Goal: Check status: Check status

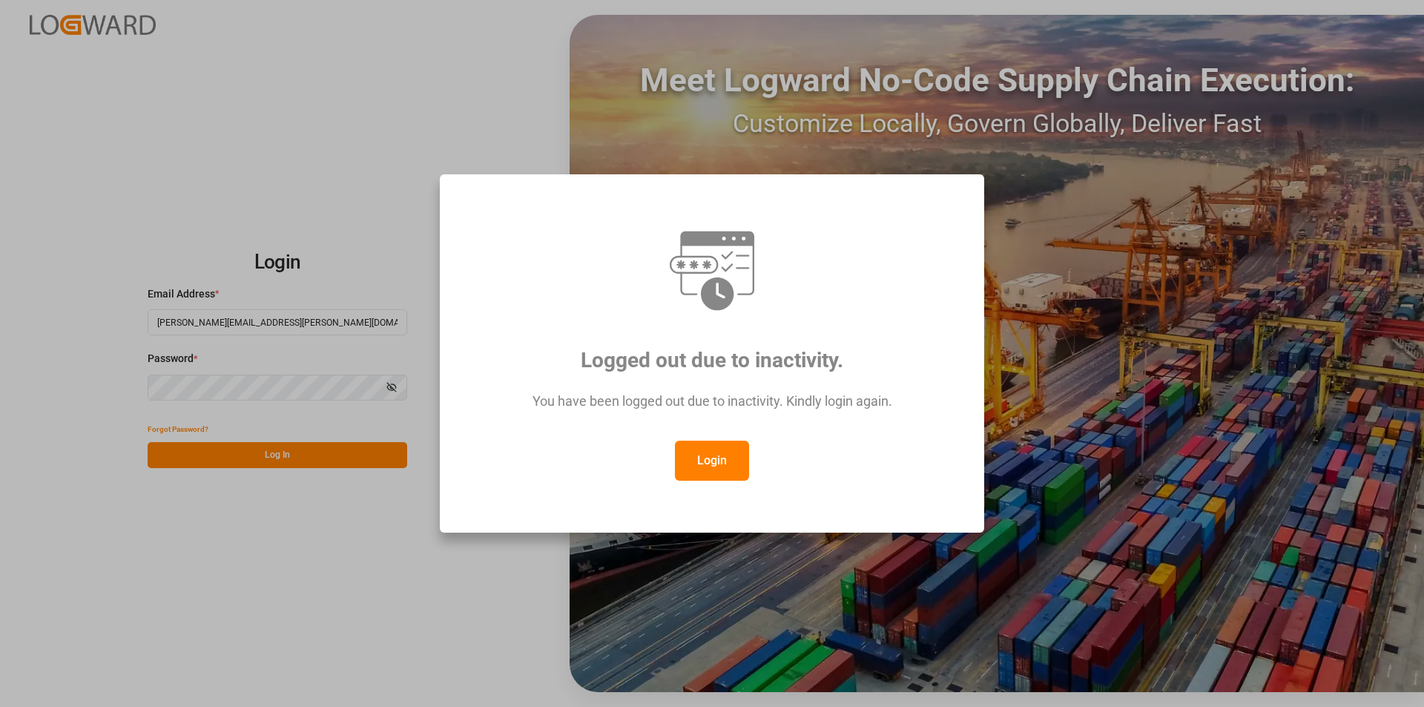
click at [466, 265] on button "Login" at bounding box center [712, 461] width 74 height 40
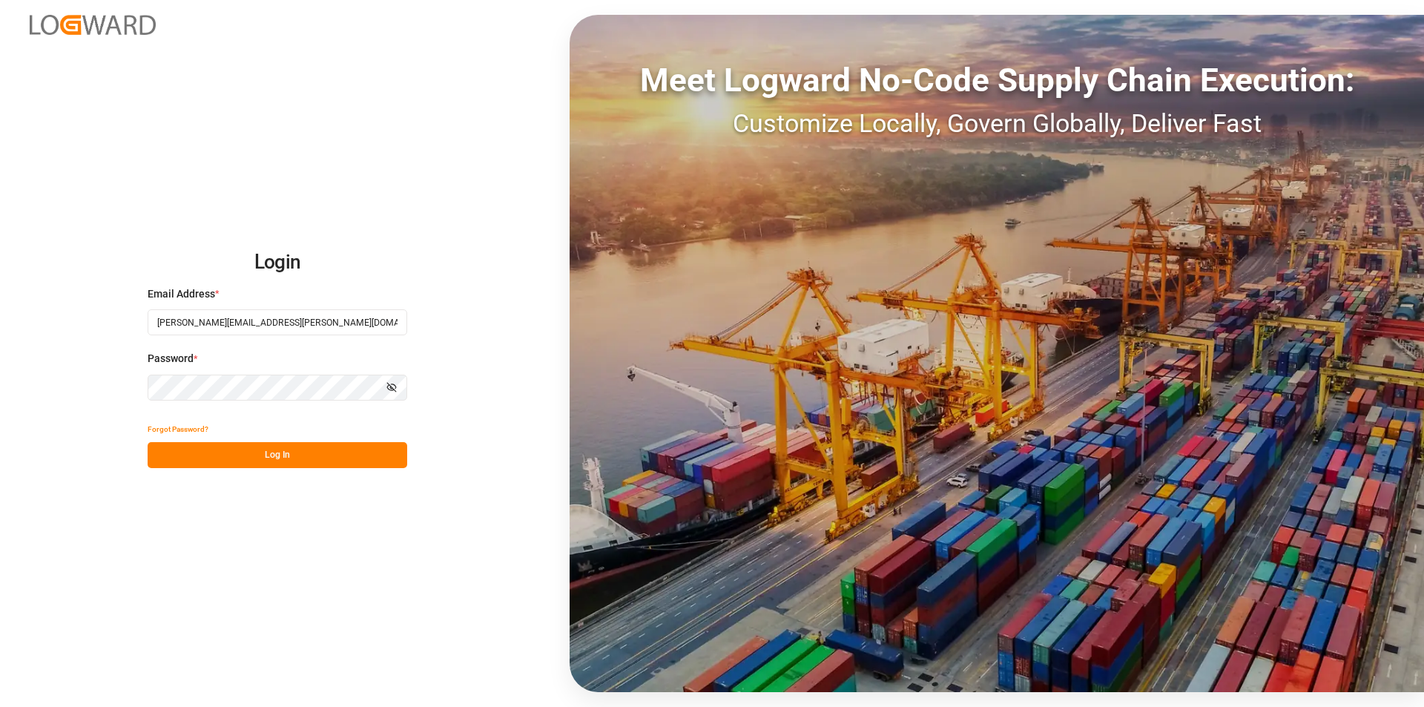
click at [335, 265] on button "Log In" at bounding box center [278, 455] width 260 height 26
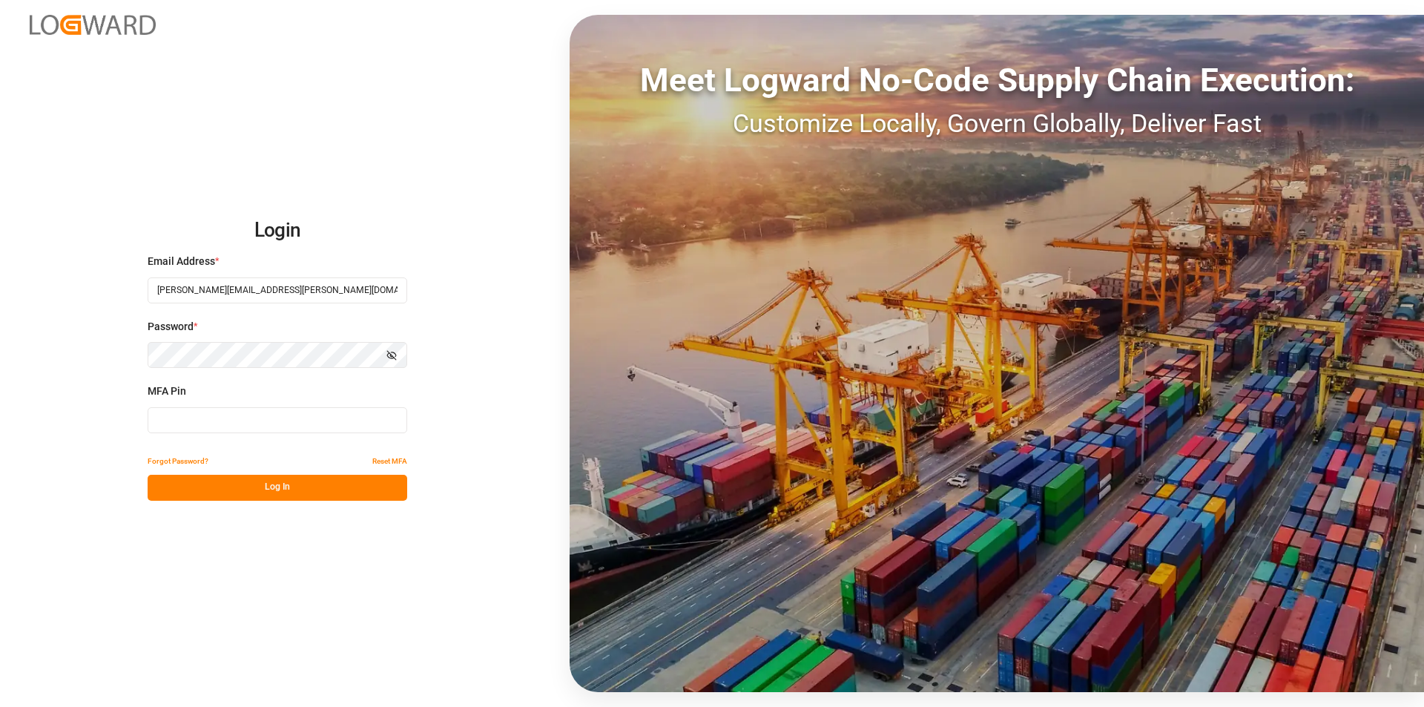
click at [295, 265] on input at bounding box center [278, 420] width 260 height 26
type input "162924"
click at [307, 265] on button "Log In" at bounding box center [278, 488] width 260 height 26
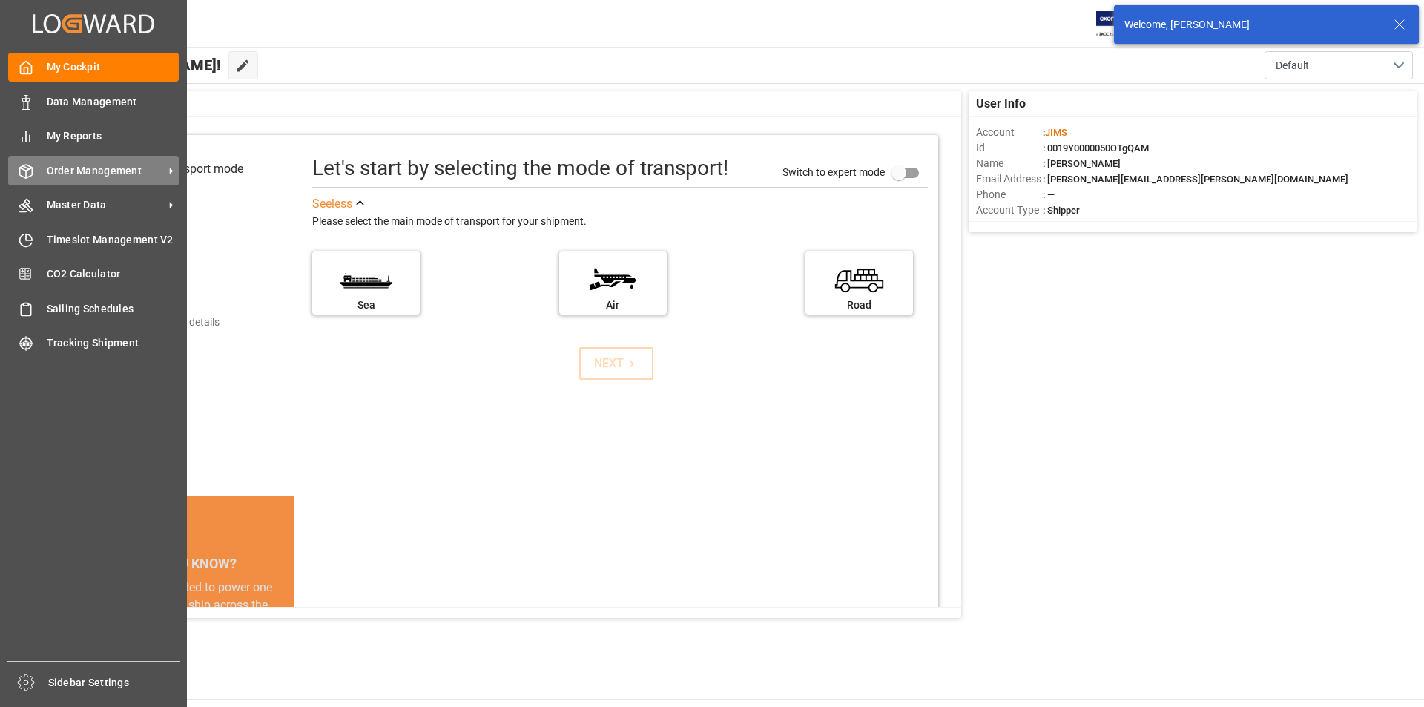
click at [70, 171] on span "Order Management" at bounding box center [105, 171] width 117 height 16
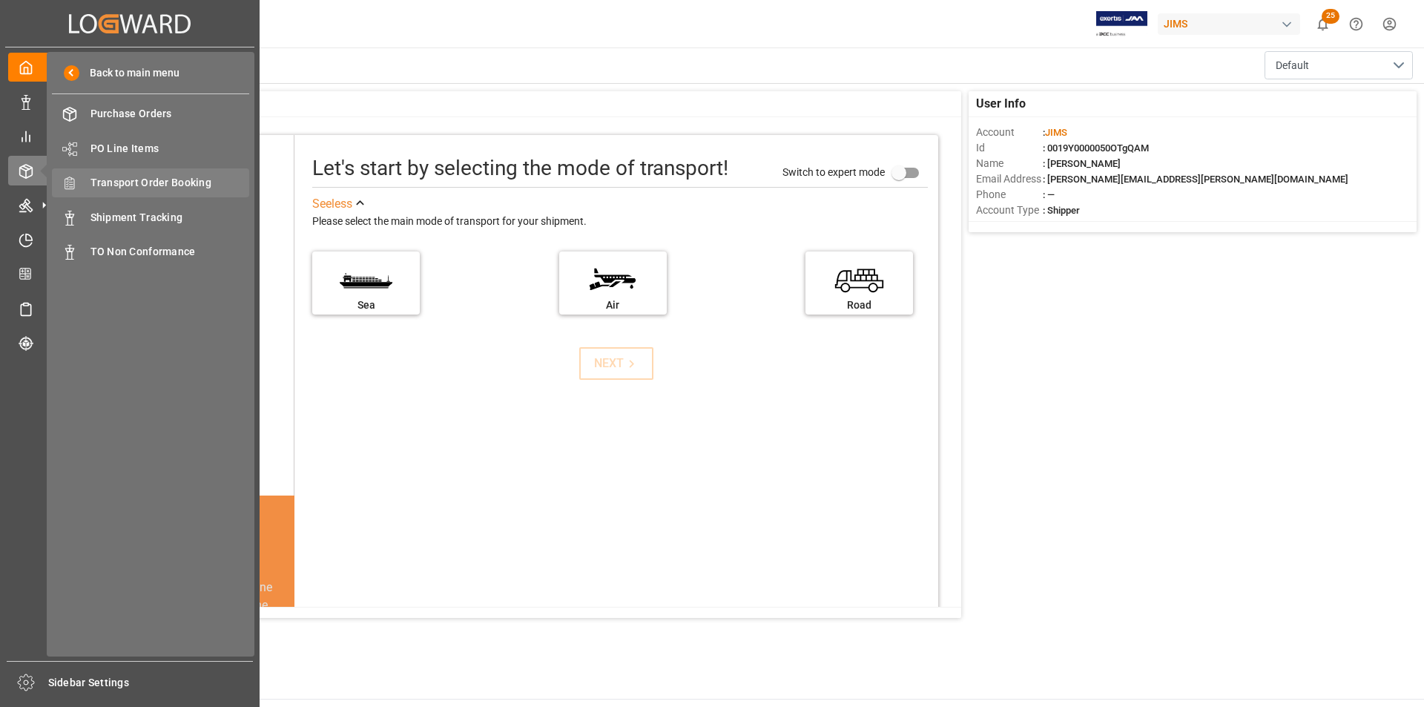
click at [114, 184] on span "Transport Order Booking" at bounding box center [170, 183] width 159 height 16
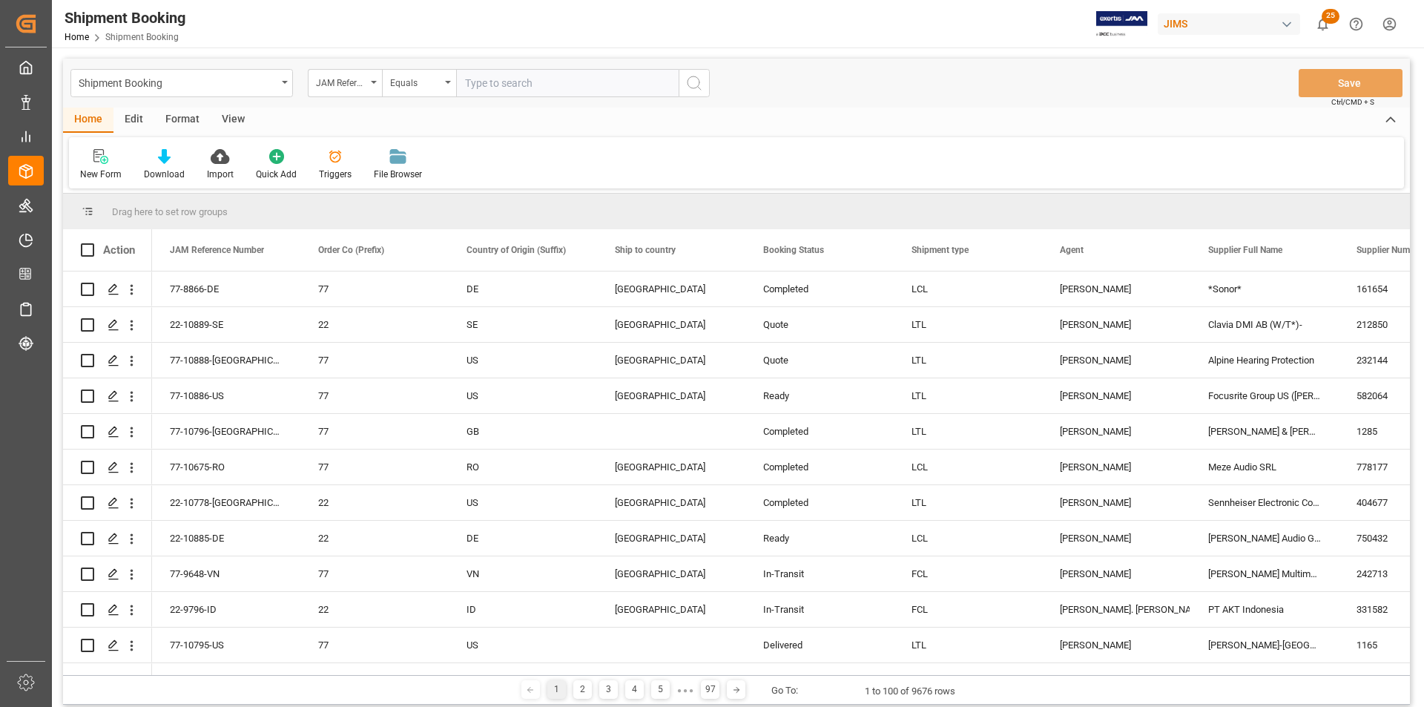
click at [466, 79] on input "text" at bounding box center [567, 83] width 223 height 28
paste input "77-3665-CN"
type input "77-3665-CN"
click at [466, 86] on icon "search button" at bounding box center [694, 83] width 18 height 18
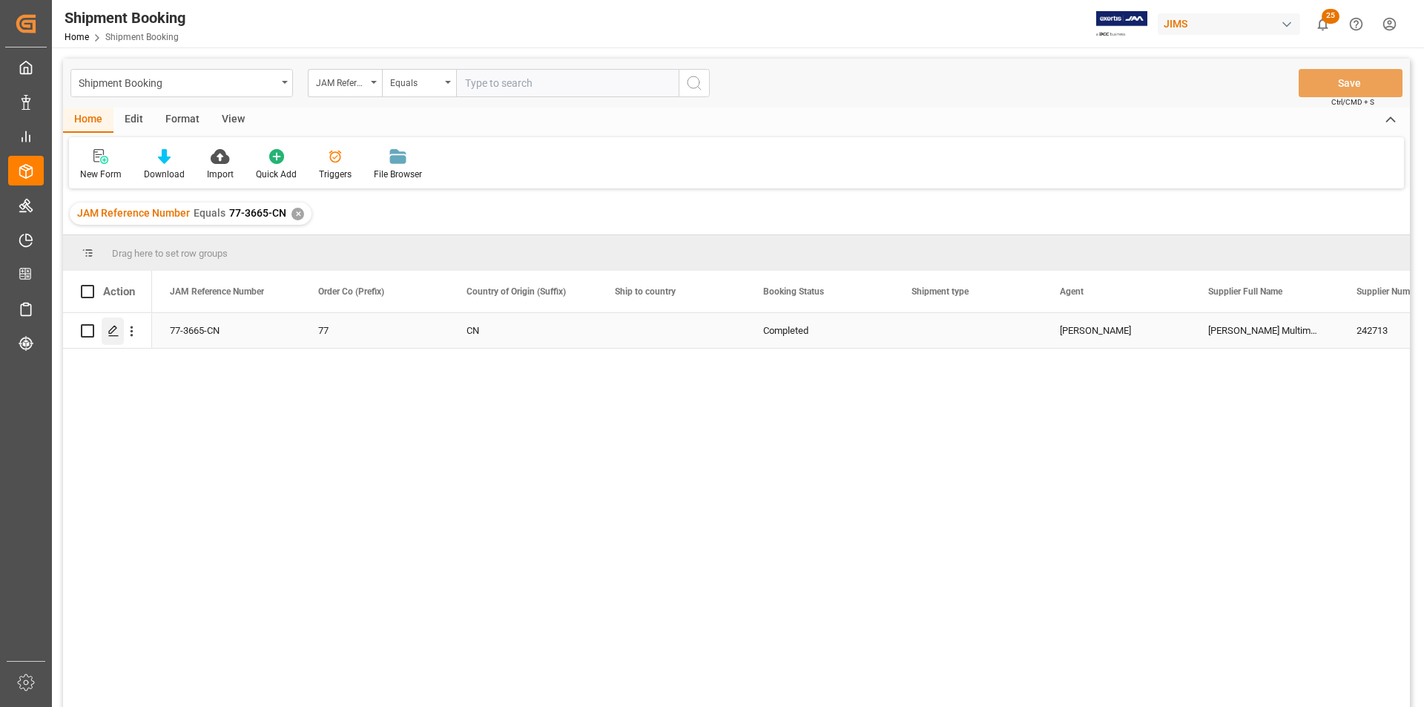
click at [111, 265] on icon "Press SPACE to select this row." at bounding box center [114, 331] width 12 height 12
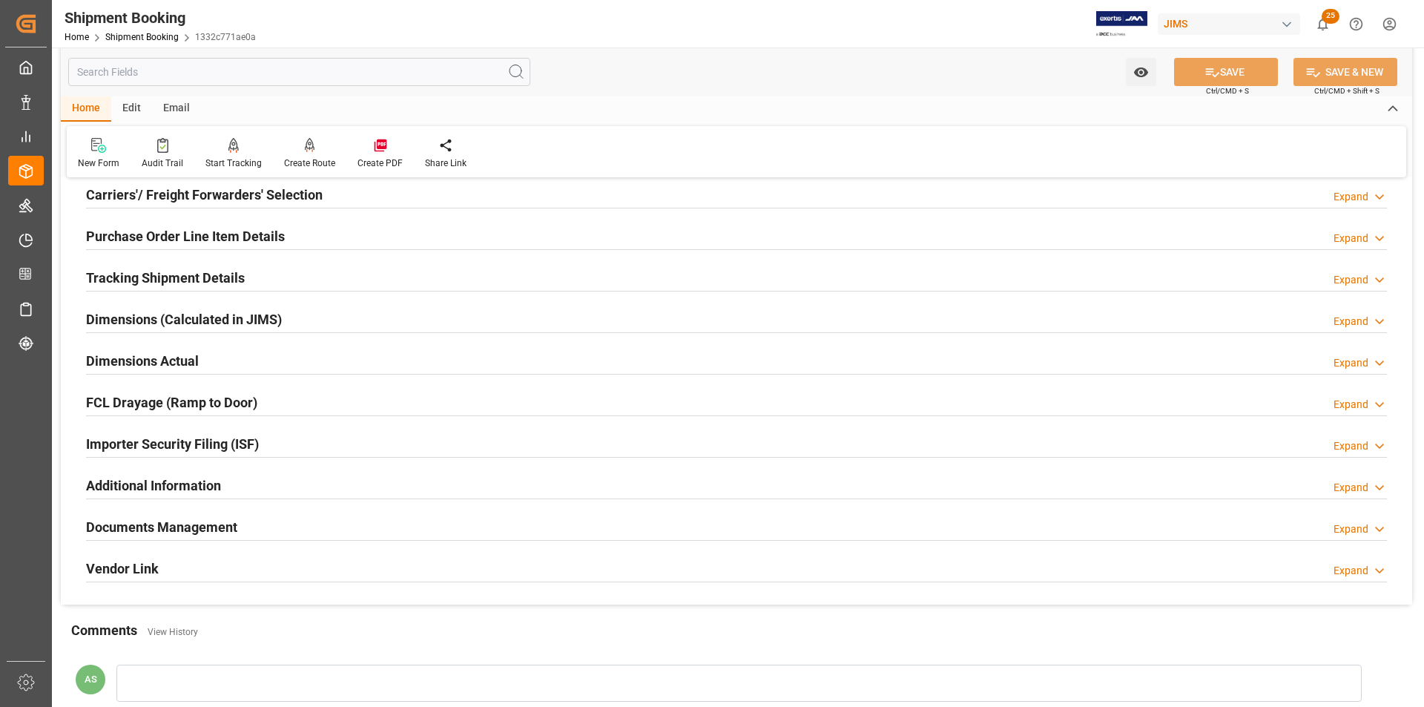
scroll to position [223, 0]
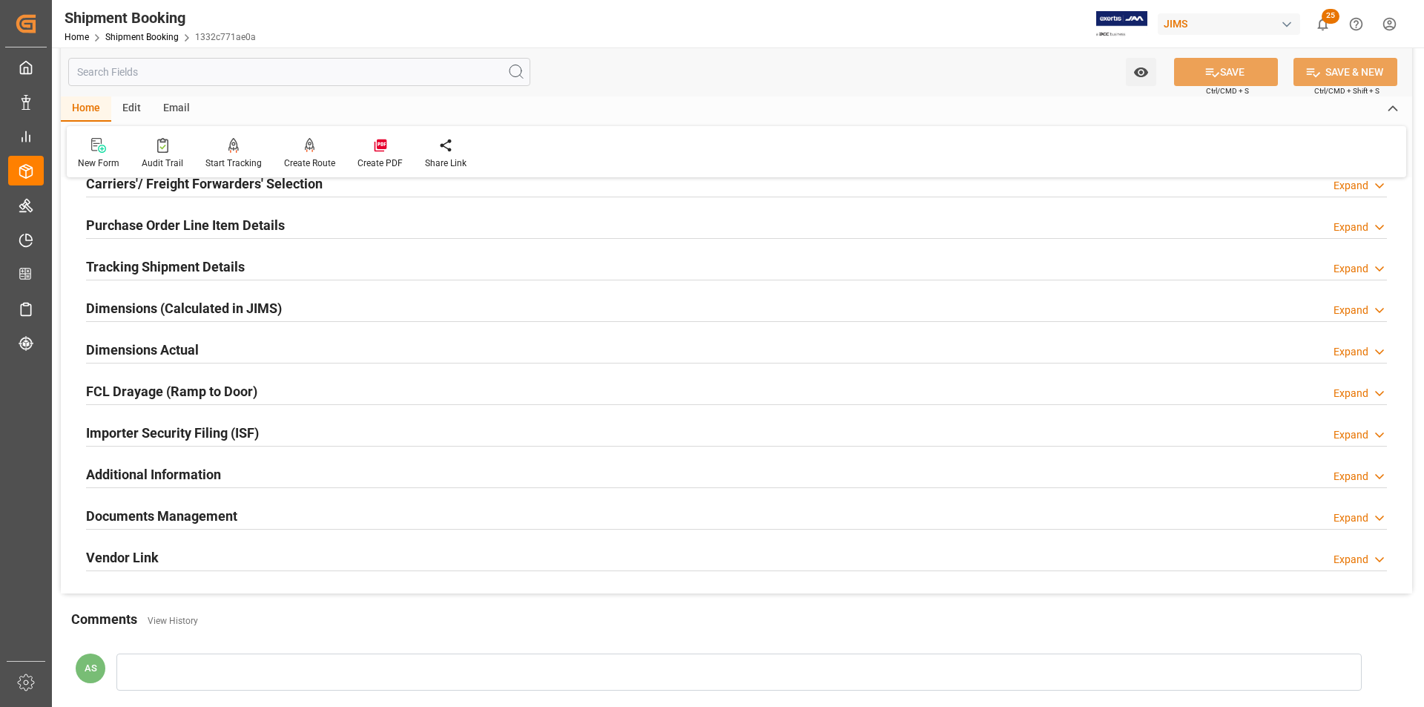
click at [193, 265] on div at bounding box center [739, 672] width 1246 height 37
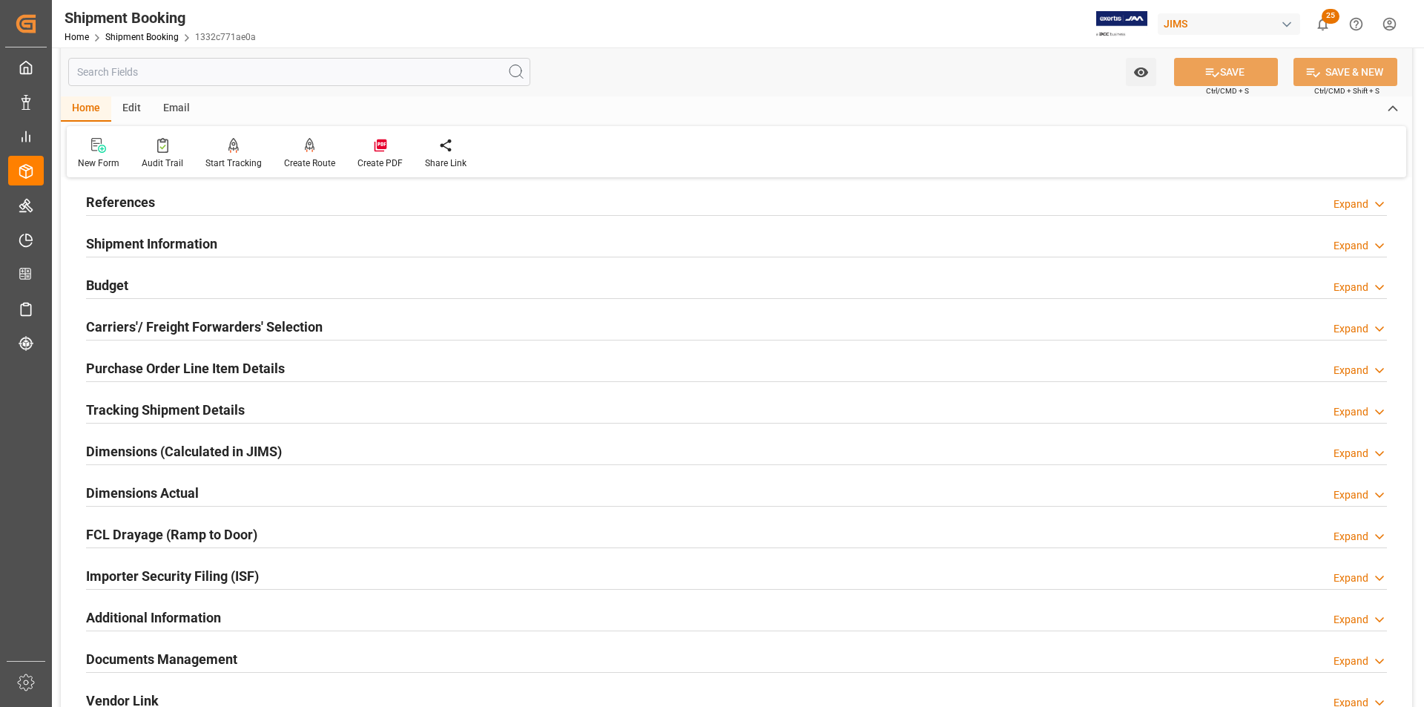
scroll to position [78, 0]
click at [123, 265] on div "Watch Option SAVE Ctrl/CMD + S SAVE & NEW Ctrl/CMD + Shift + S Home Edit Email …" at bounding box center [736, 613] width 1369 height 1286
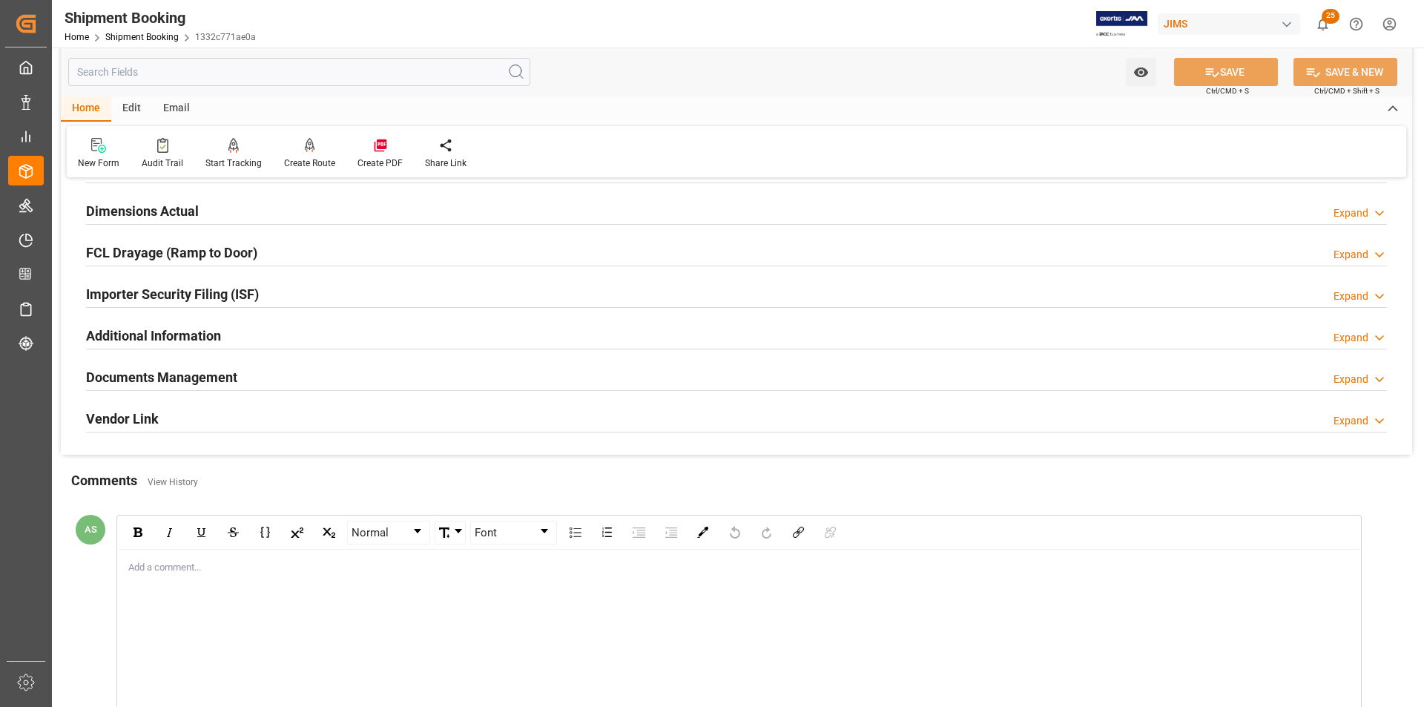
scroll to position [328, 0]
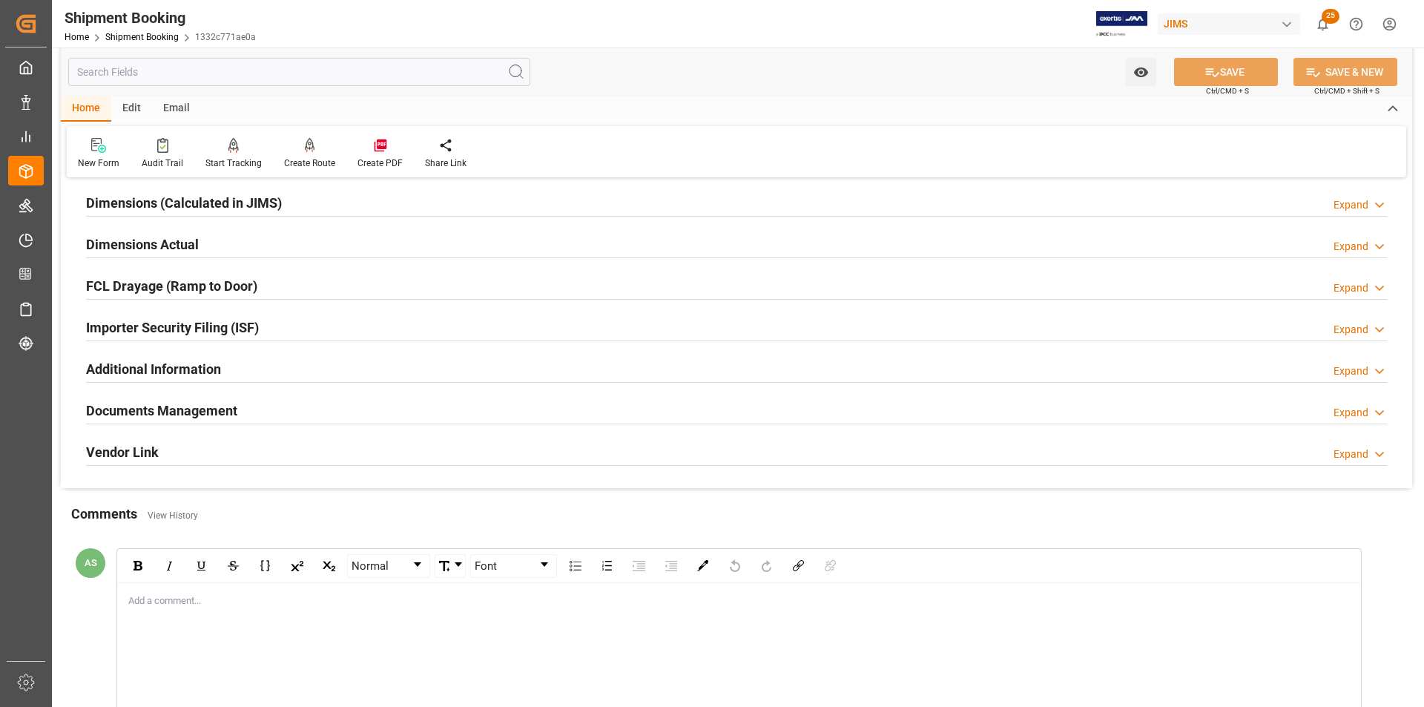
click at [188, 265] on h2 "Documents Management" at bounding box center [161, 411] width 151 height 20
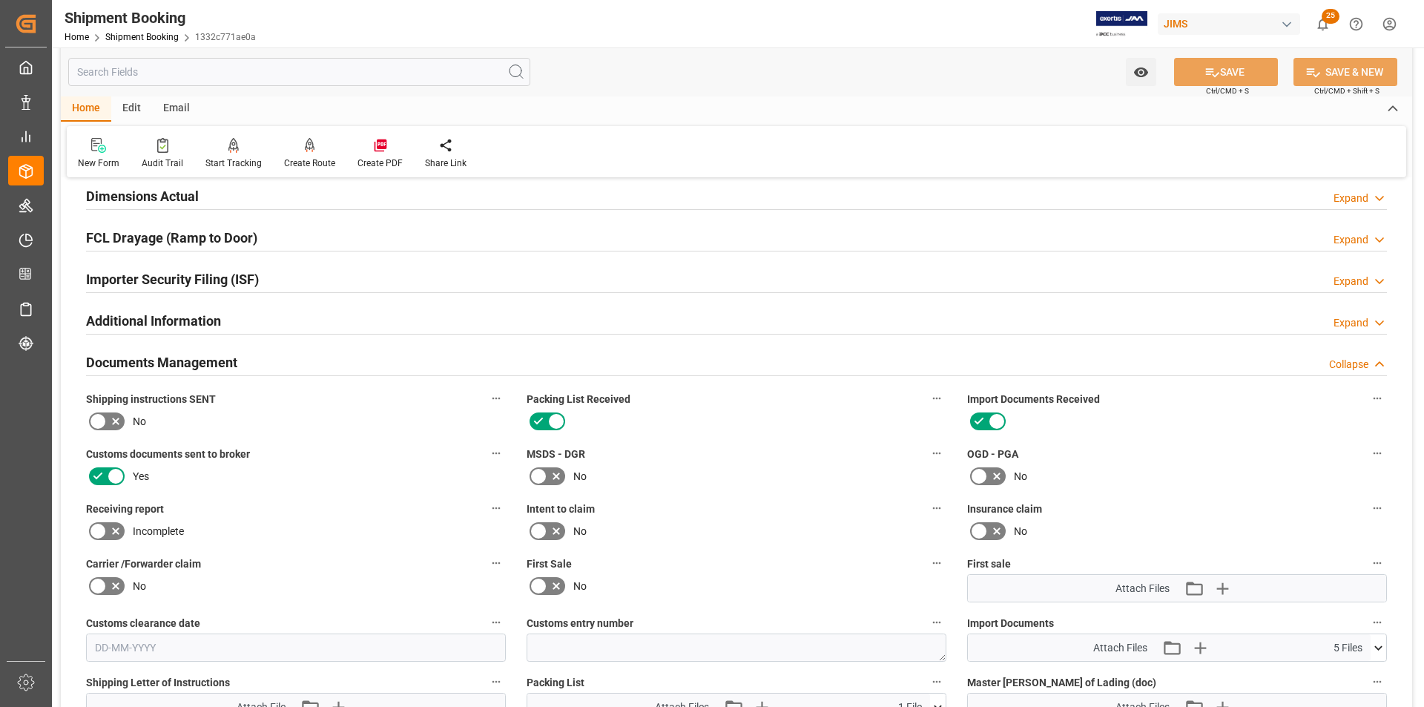
scroll to position [402, 0]
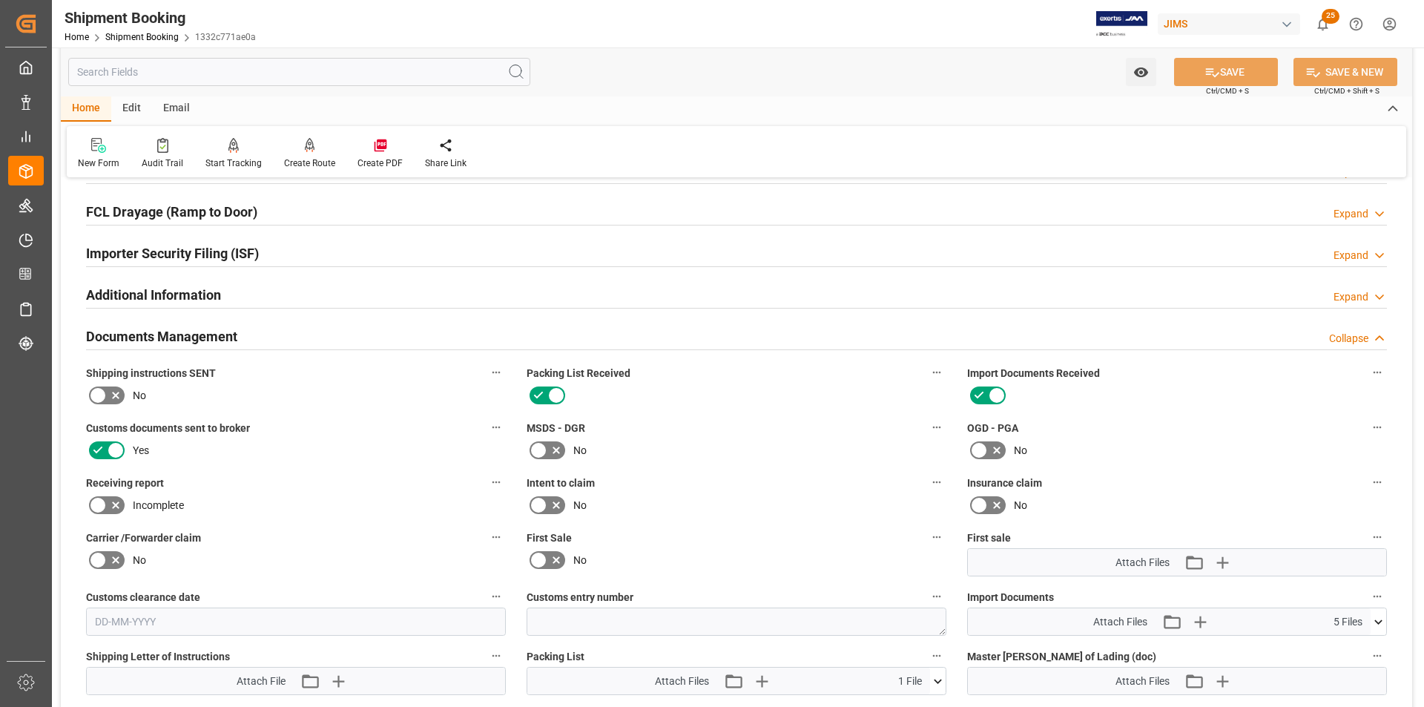
click at [466, 265] on icon at bounding box center [556, 505] width 18 height 18
click at [0, 0] on input "checkbox" at bounding box center [0, 0] width 0 height 0
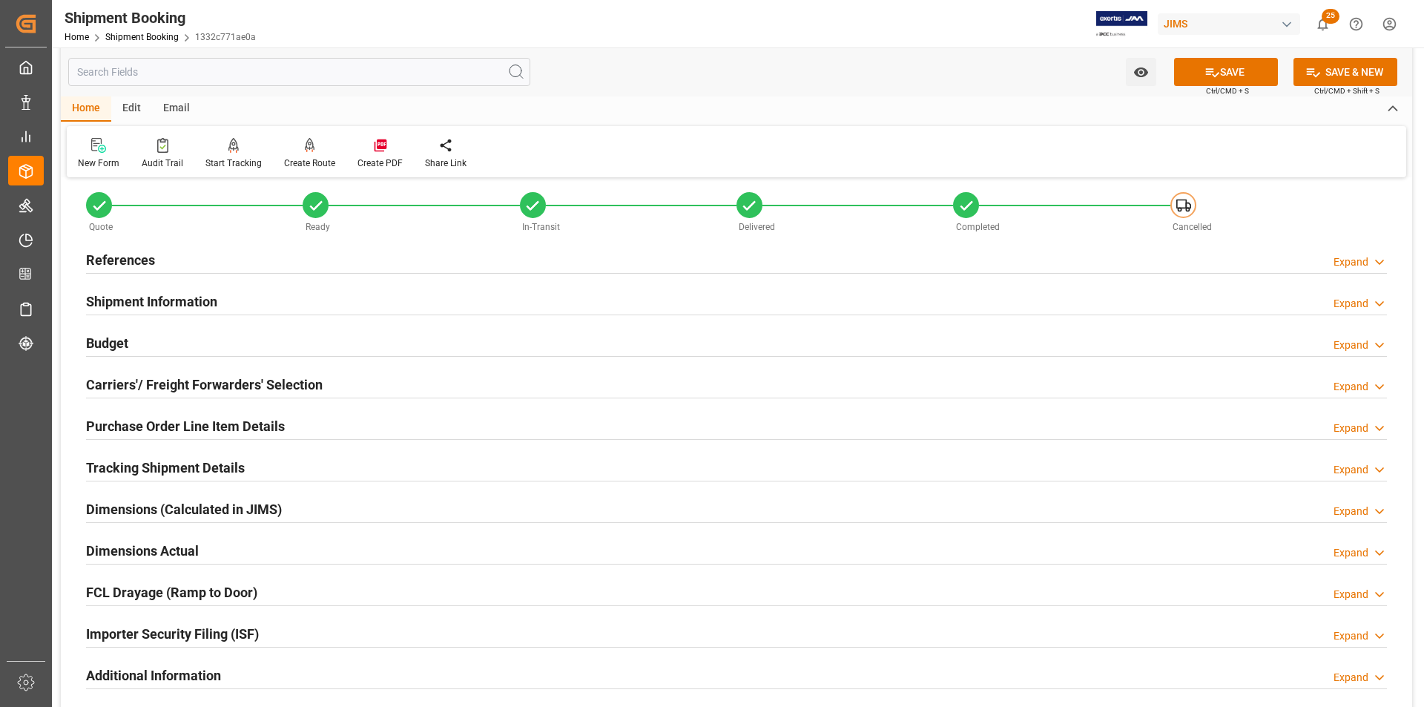
scroll to position [0, 0]
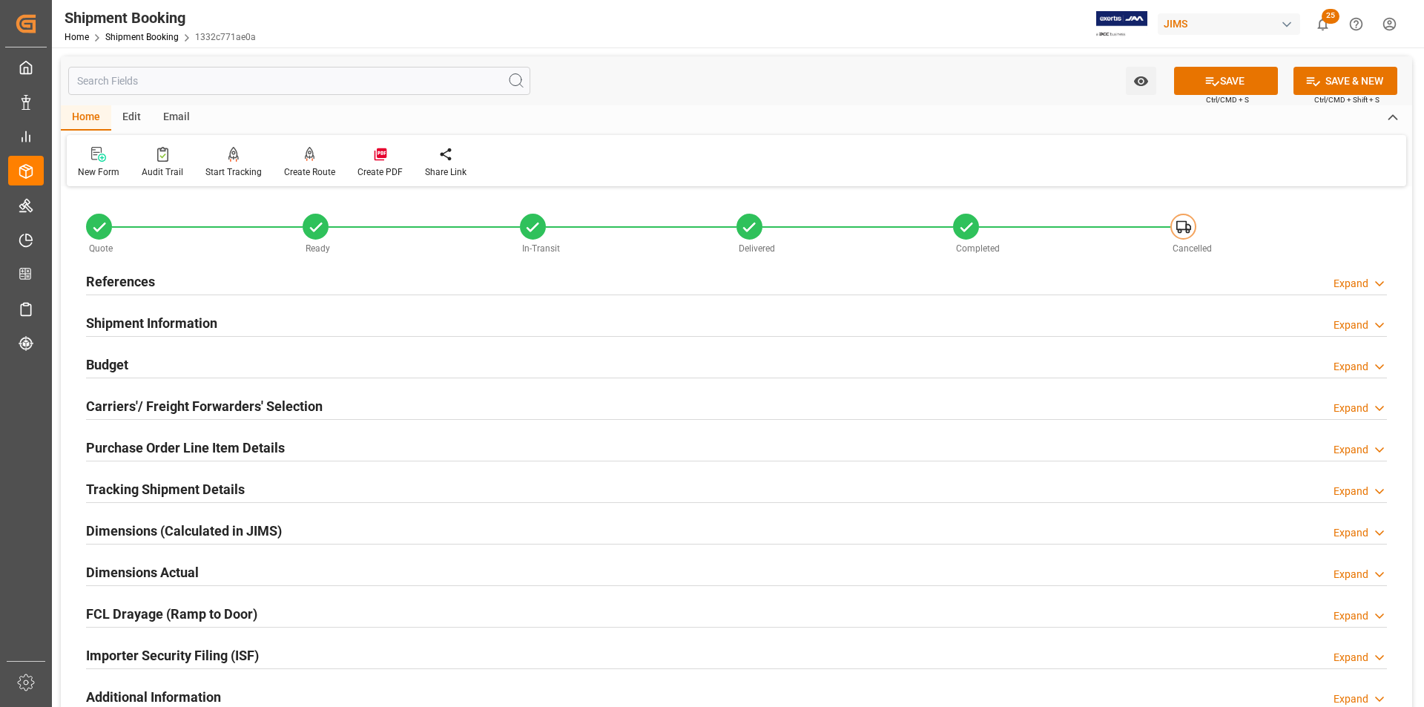
click at [134, 265] on h2 "Shipment Information" at bounding box center [151, 323] width 131 height 20
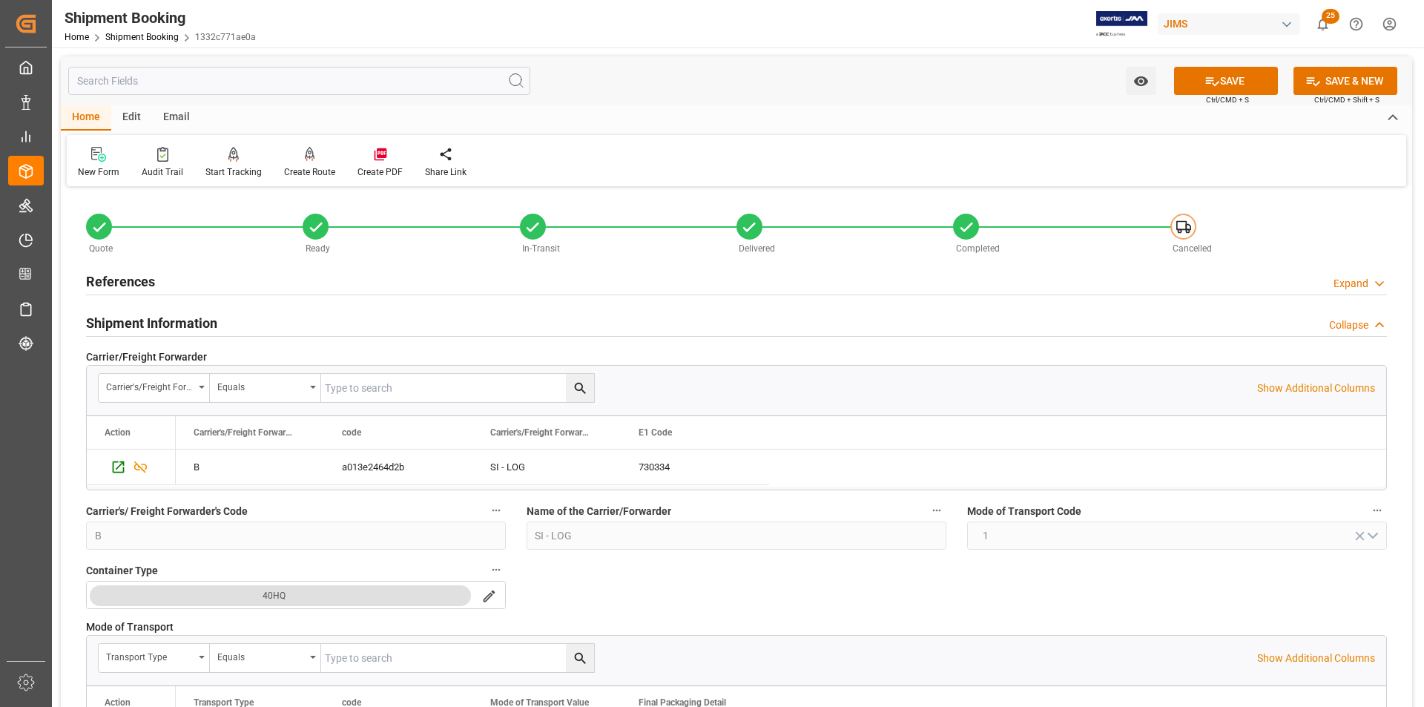
click at [128, 265] on h2 "References" at bounding box center [120, 282] width 69 height 20
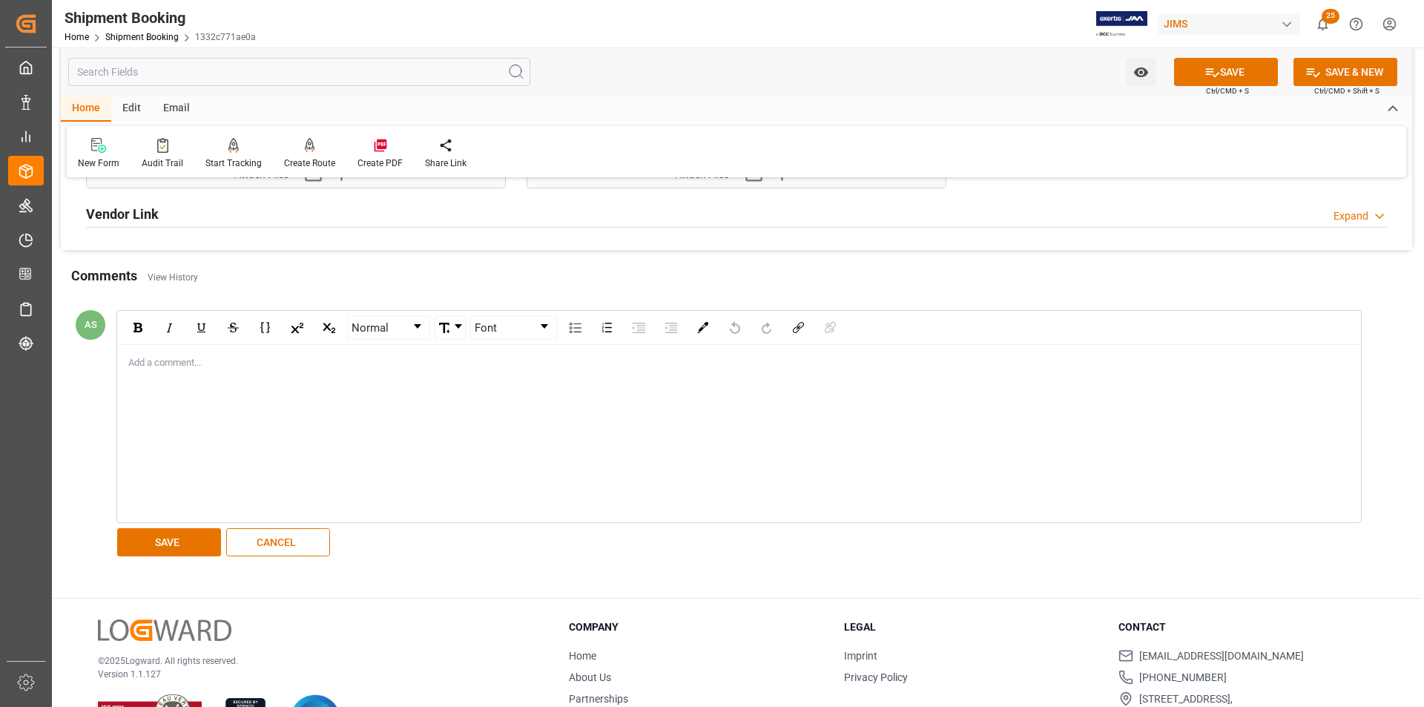
scroll to position [2151, 0]
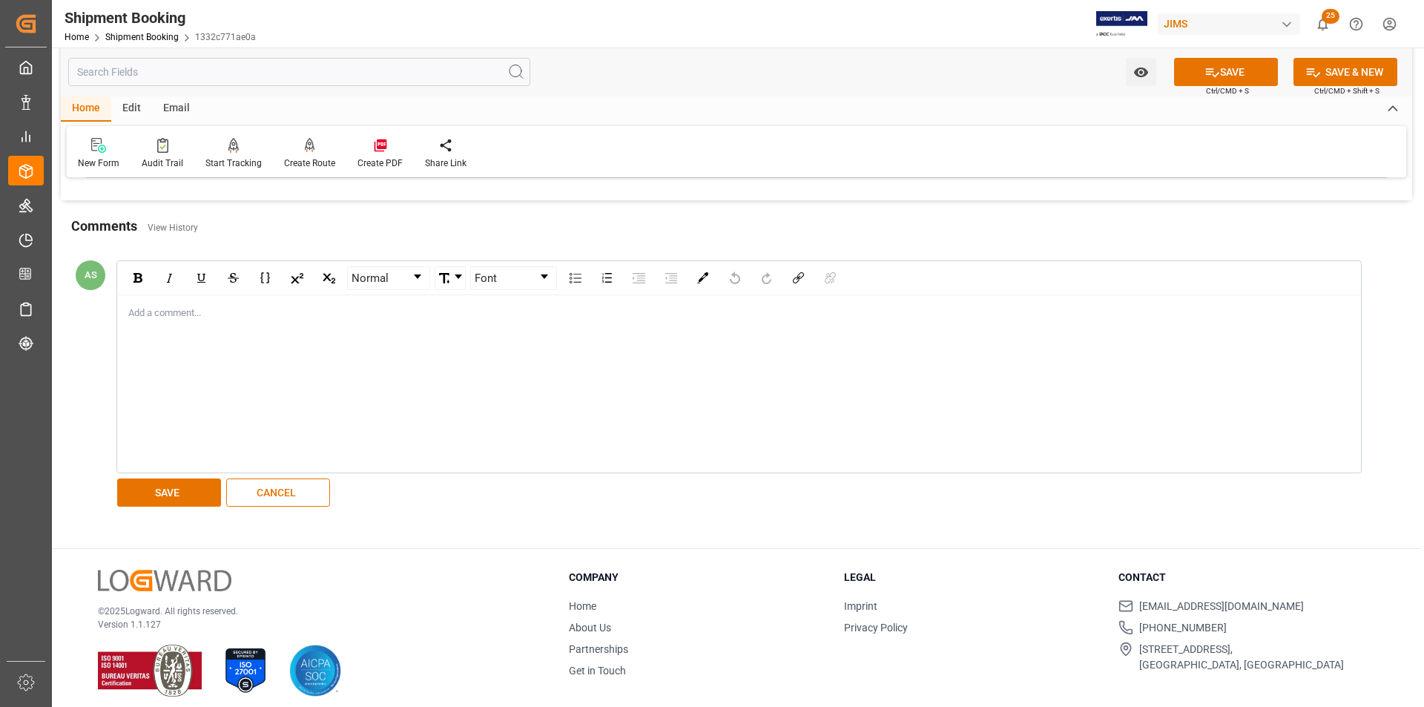
click at [289, 265] on div "Add a comment..." at bounding box center [739, 383] width 1243 height 177
click at [204, 265] on span "JBLSB580BLKAM from PO 771490" at bounding box center [270, 312] width 145 height 11
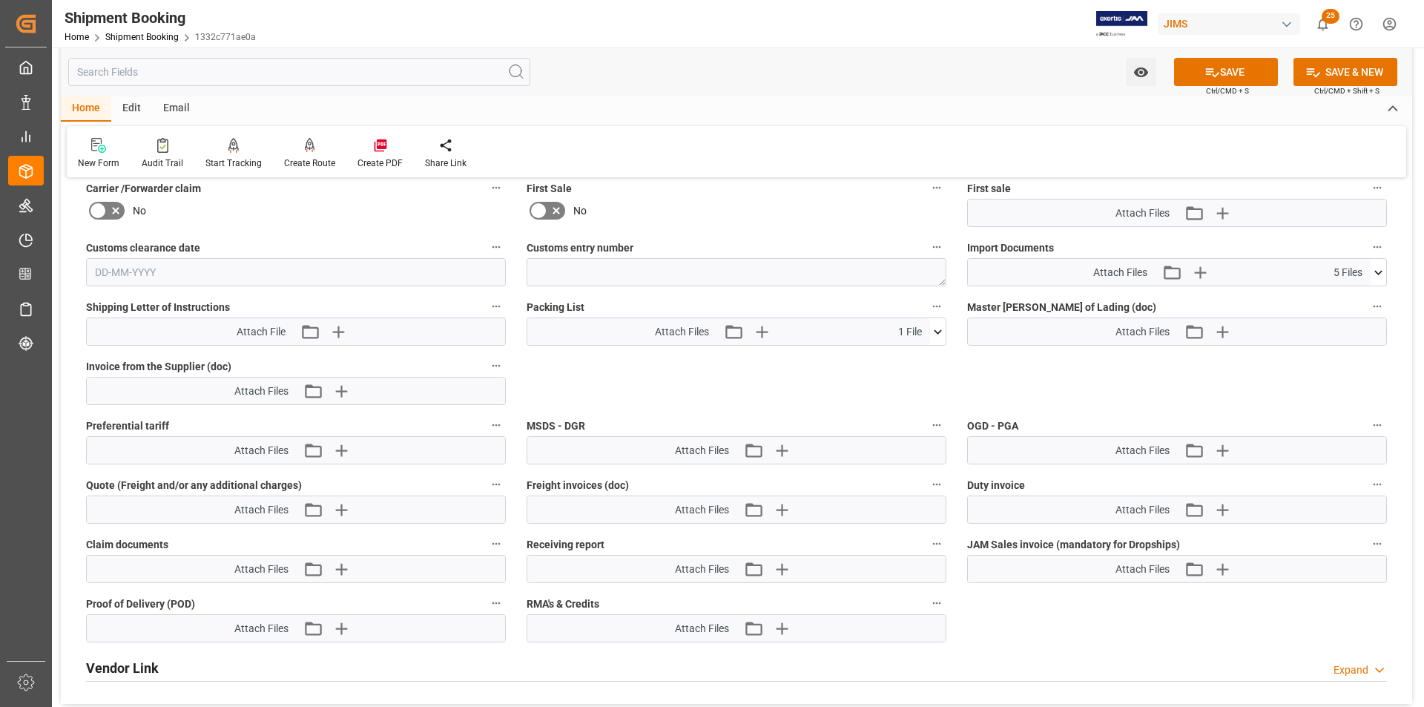
scroll to position [1409, 0]
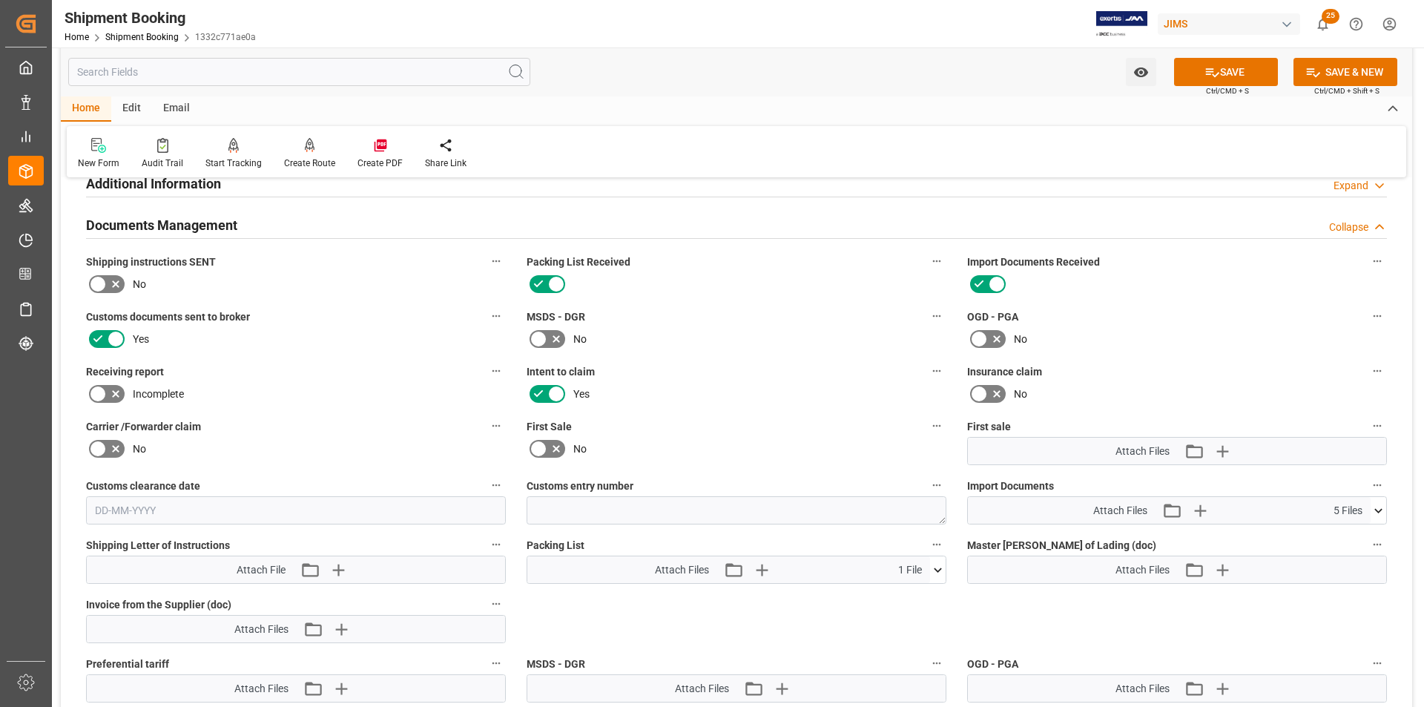
click at [466, 226] on div "Collapse" at bounding box center [1348, 228] width 39 height 16
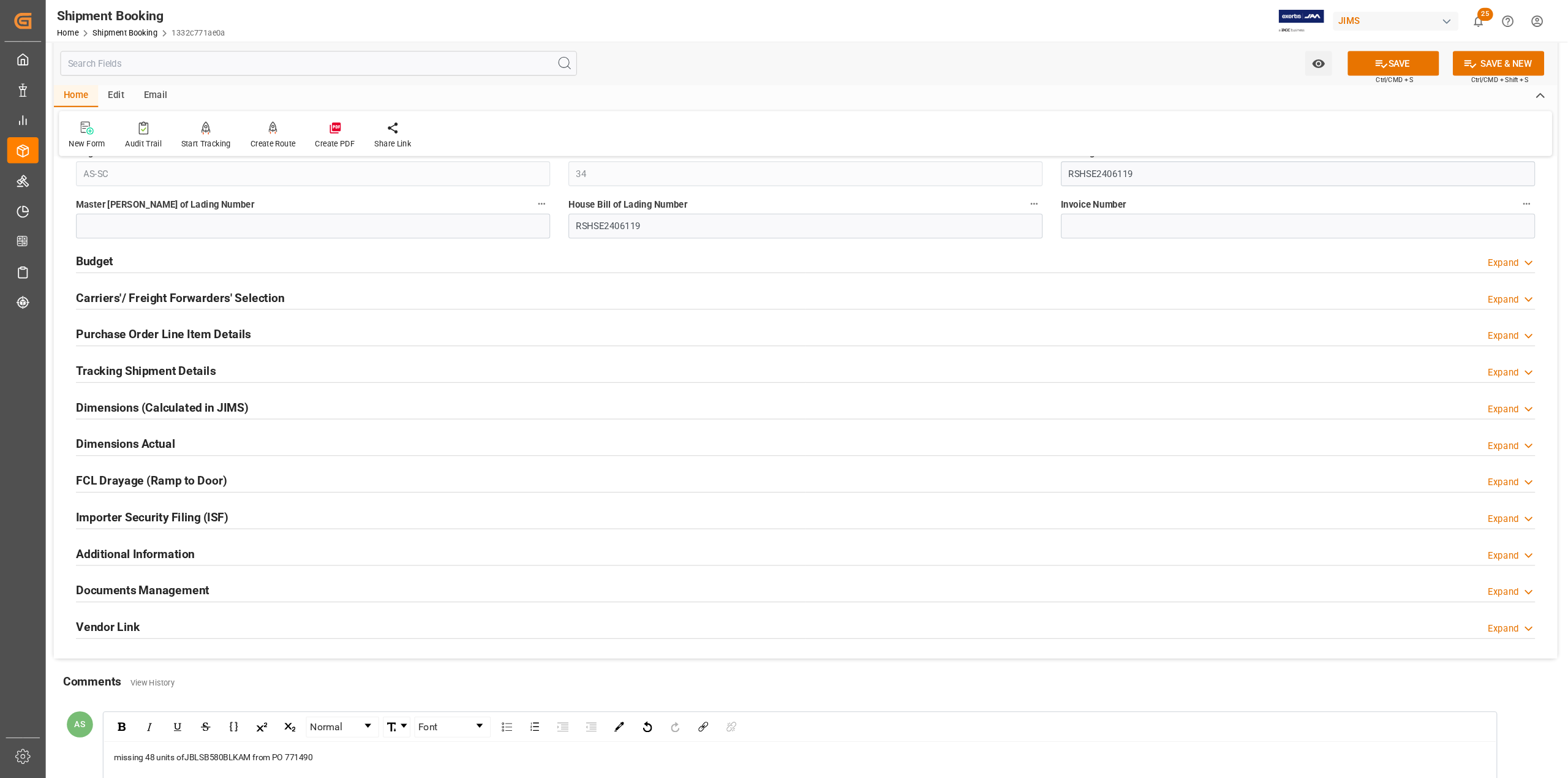
scroll to position [796, 0]
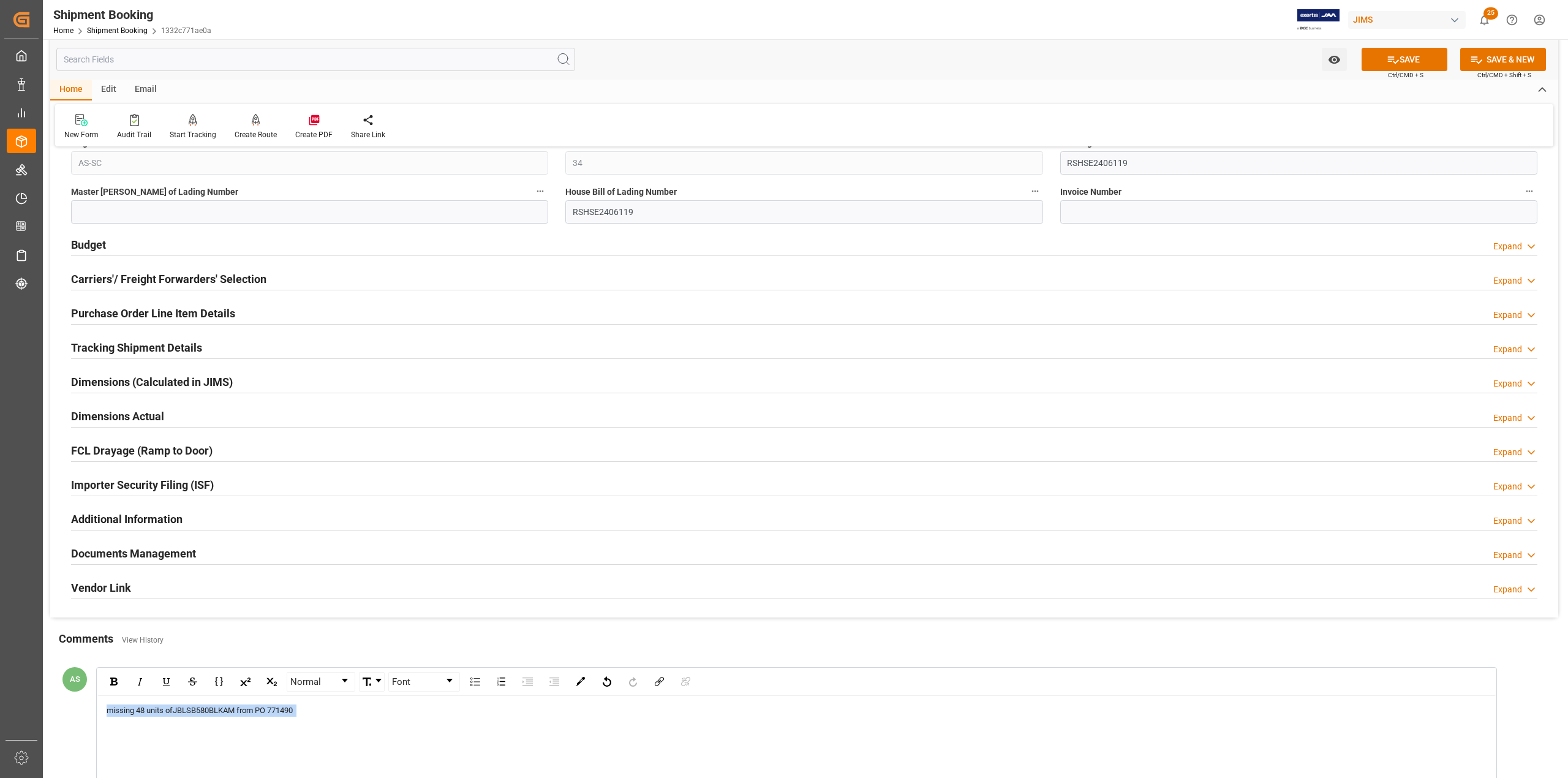
drag, startPoint x: 324, startPoint y: 714, endPoint x: 106, endPoint y: 706, distance: 218.1
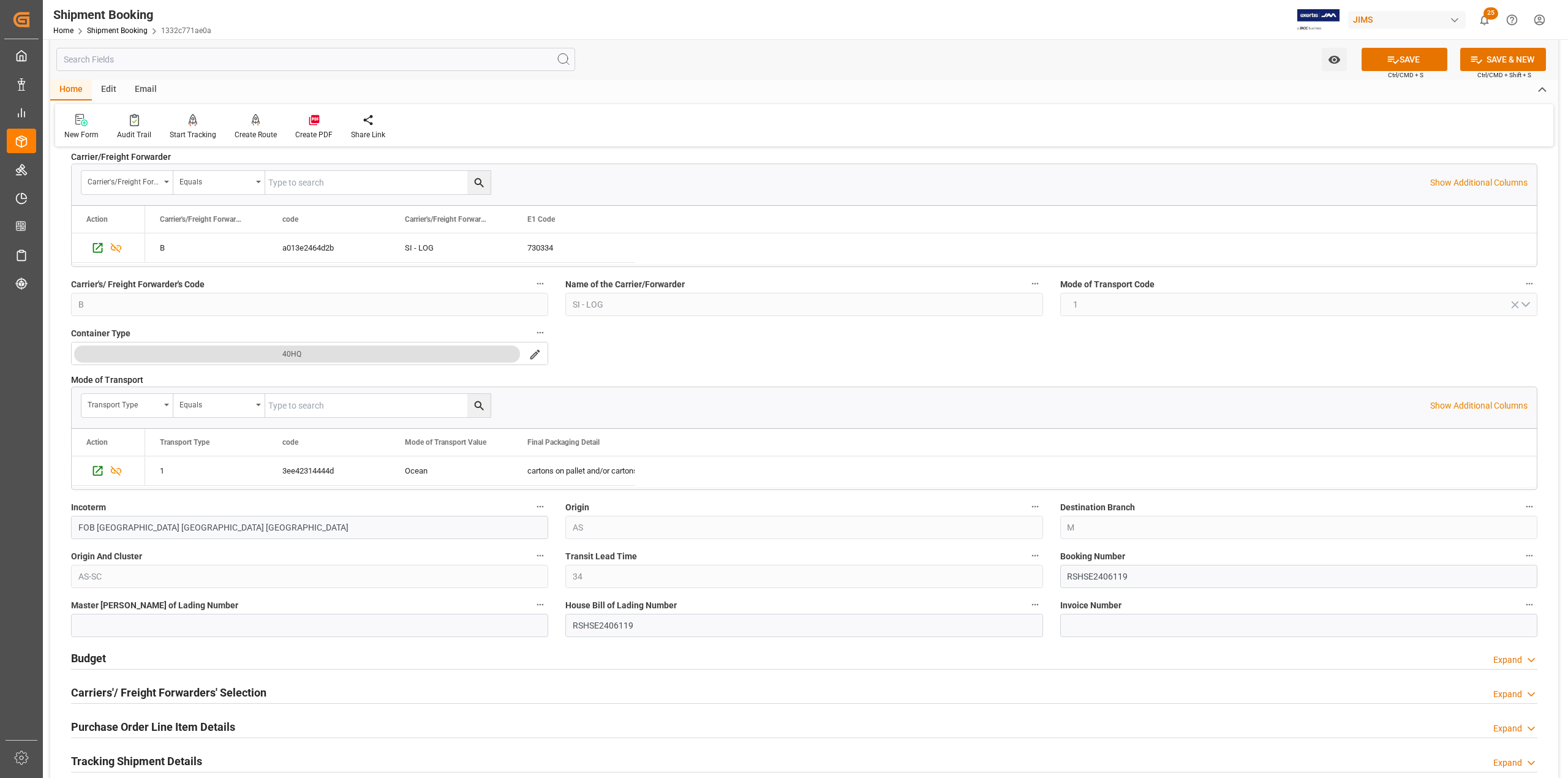
scroll to position [143, 0]
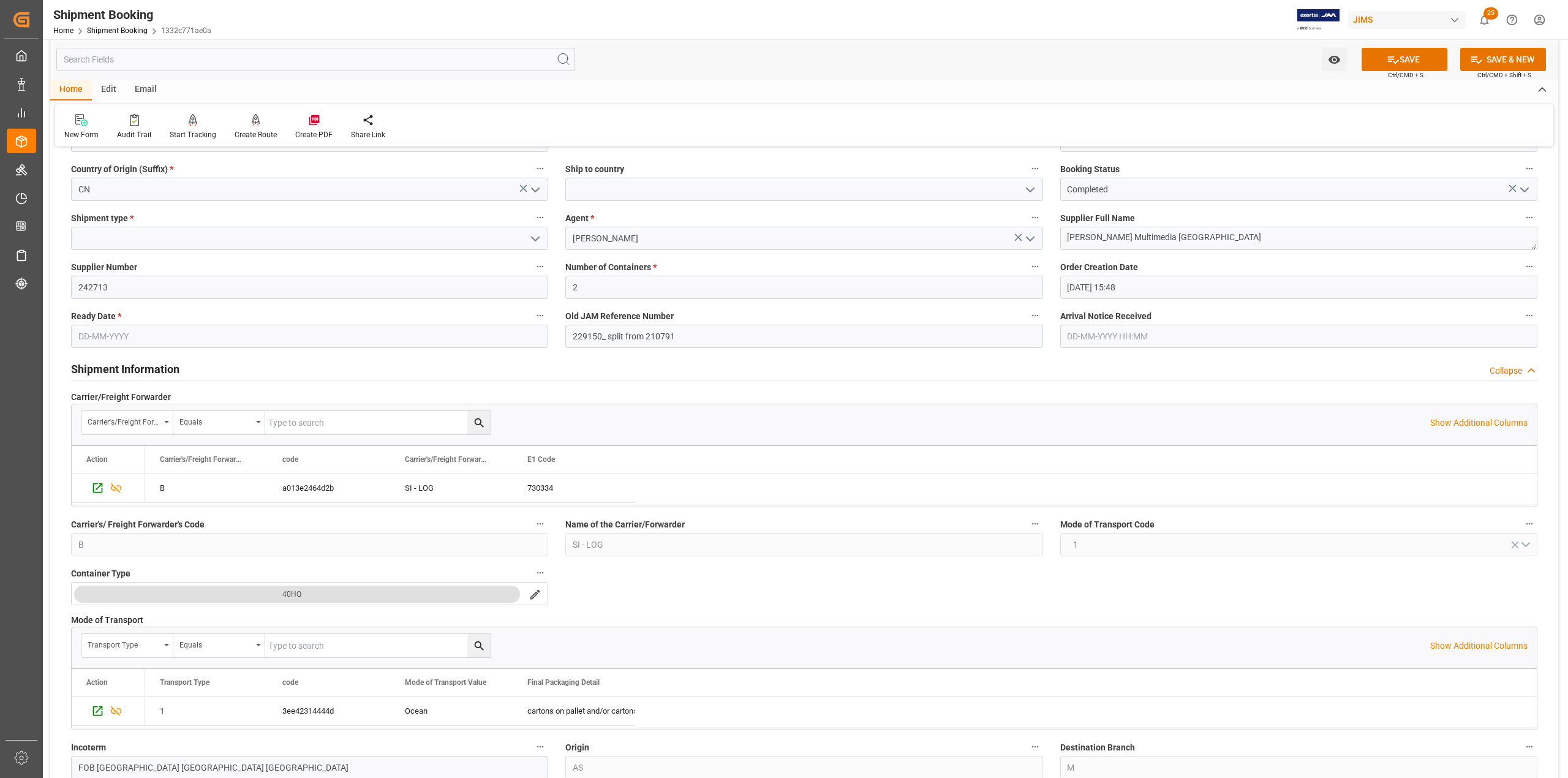
click at [385, 219] on div "Collapse" at bounding box center [1505, 371] width 32 height 13
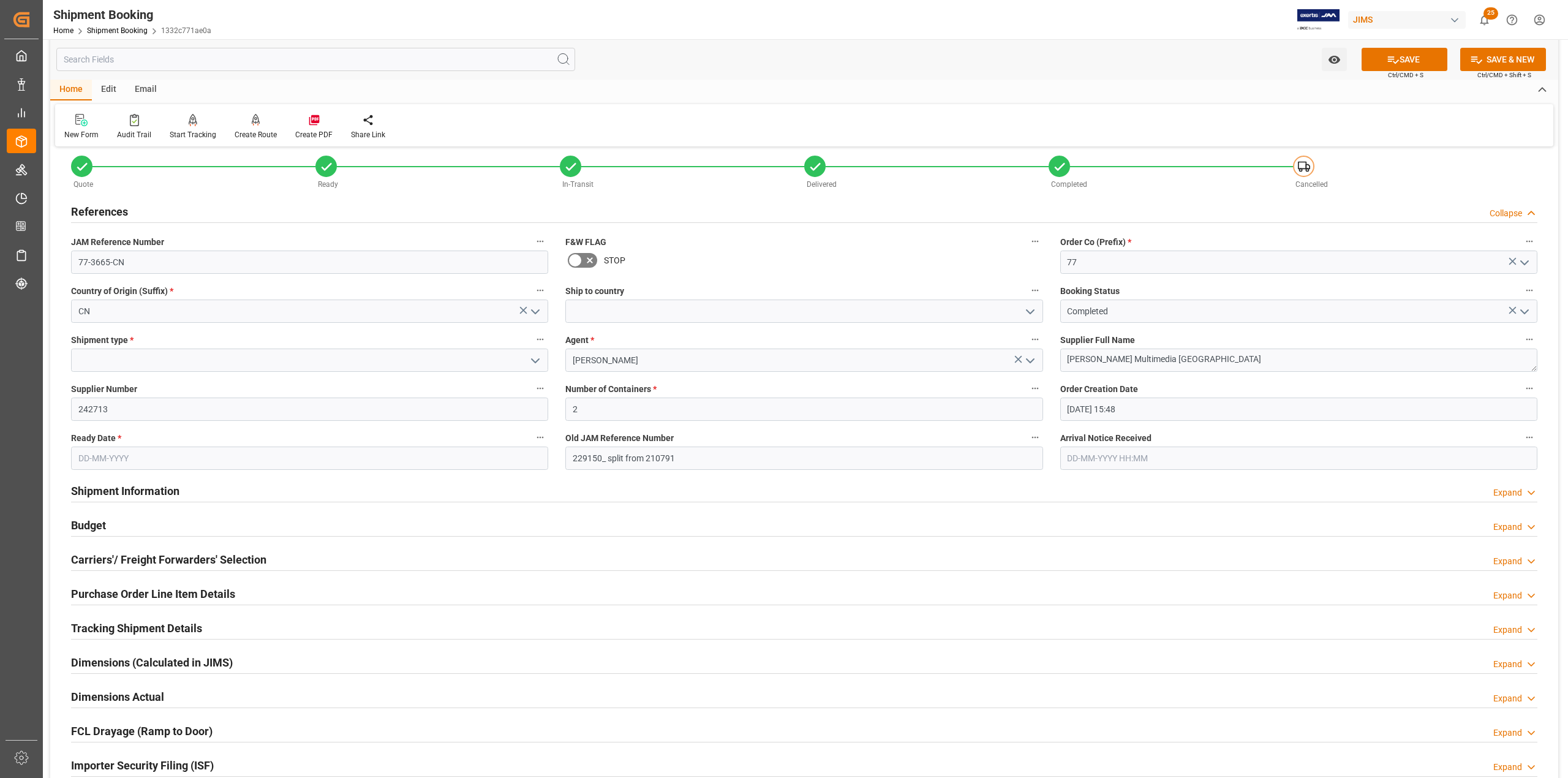
scroll to position [0, 0]
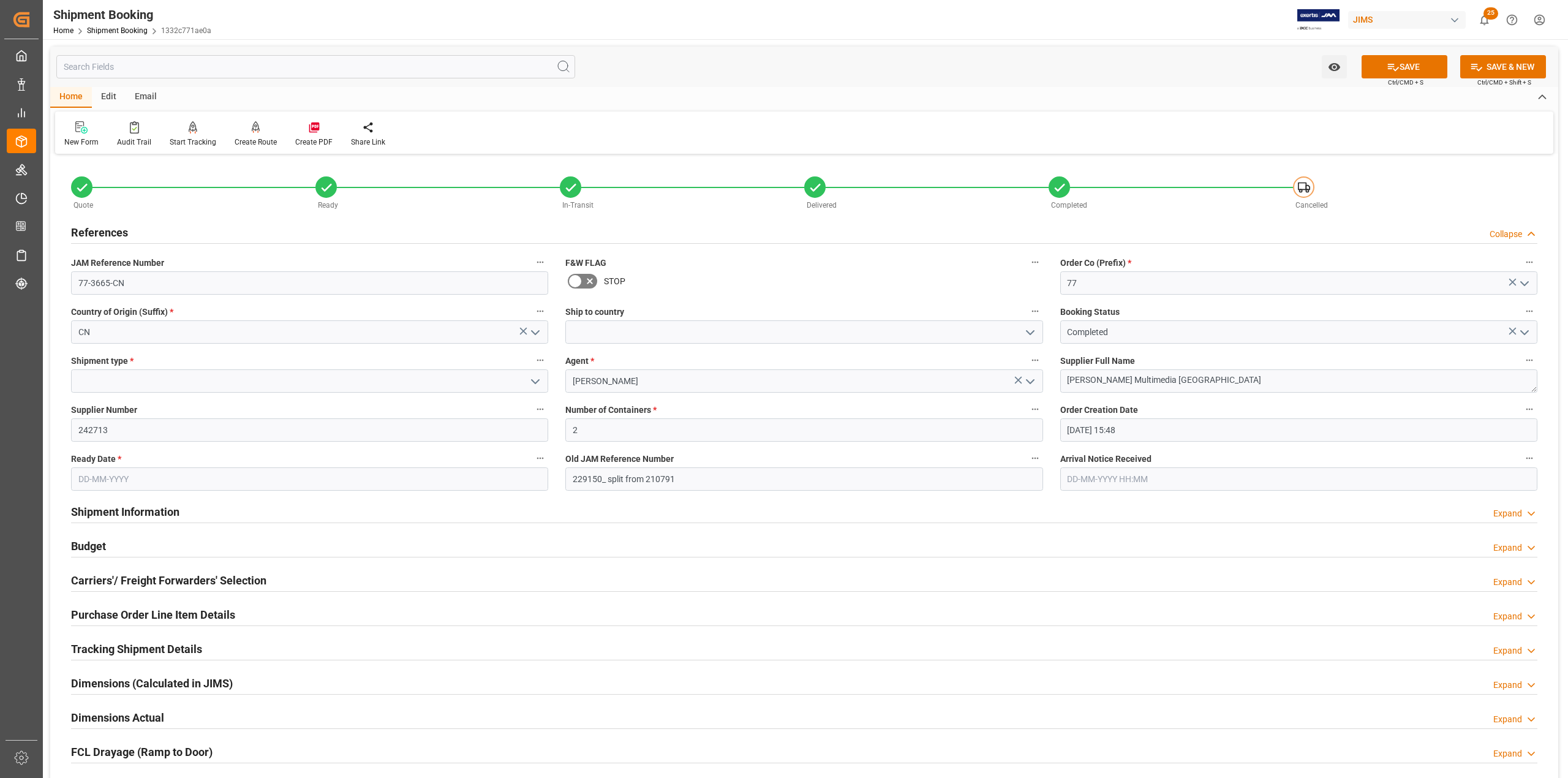
click at [385, 219] on div "Collapse" at bounding box center [1505, 235] width 32 height 13
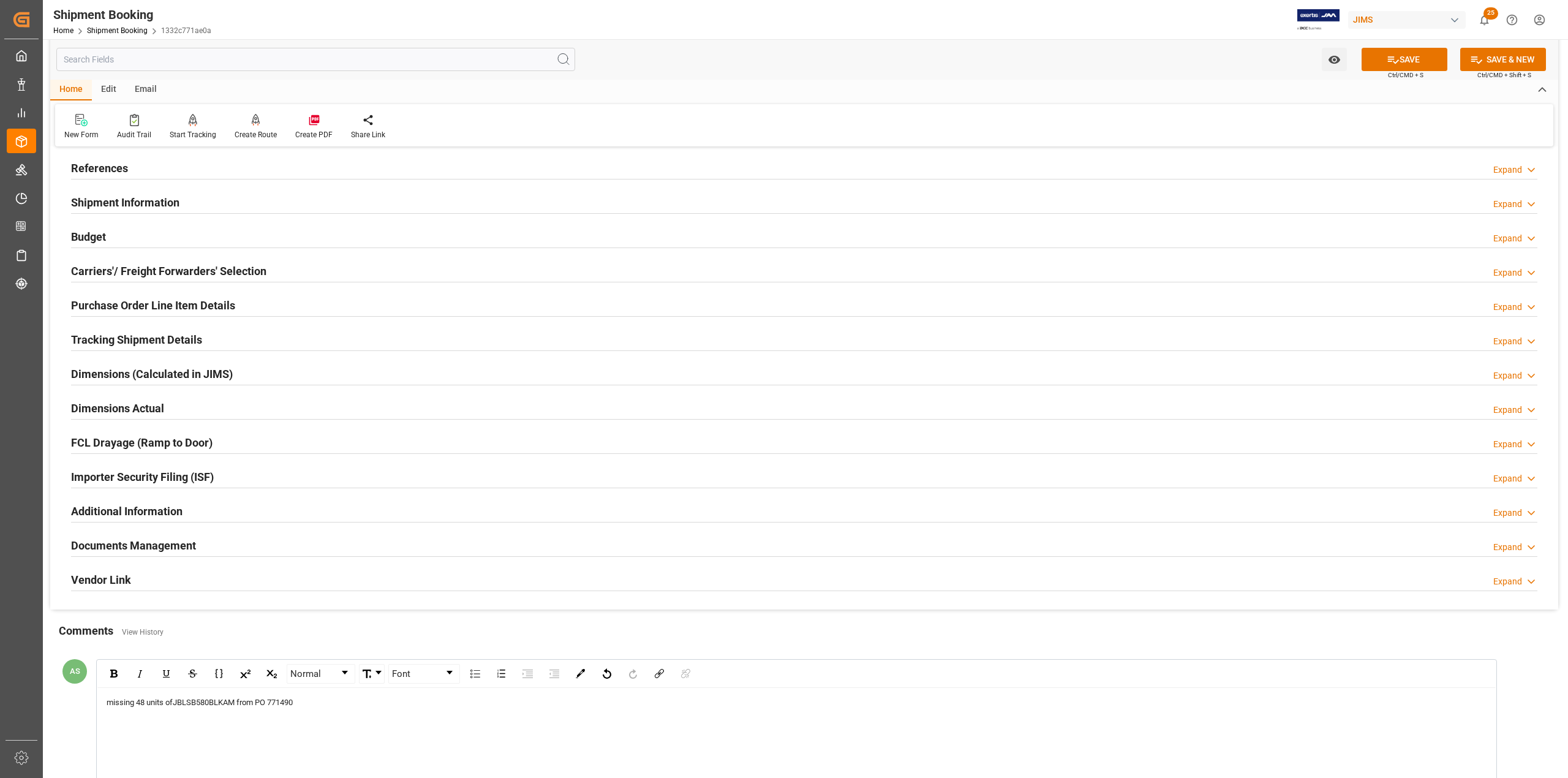
scroll to position [163, 0]
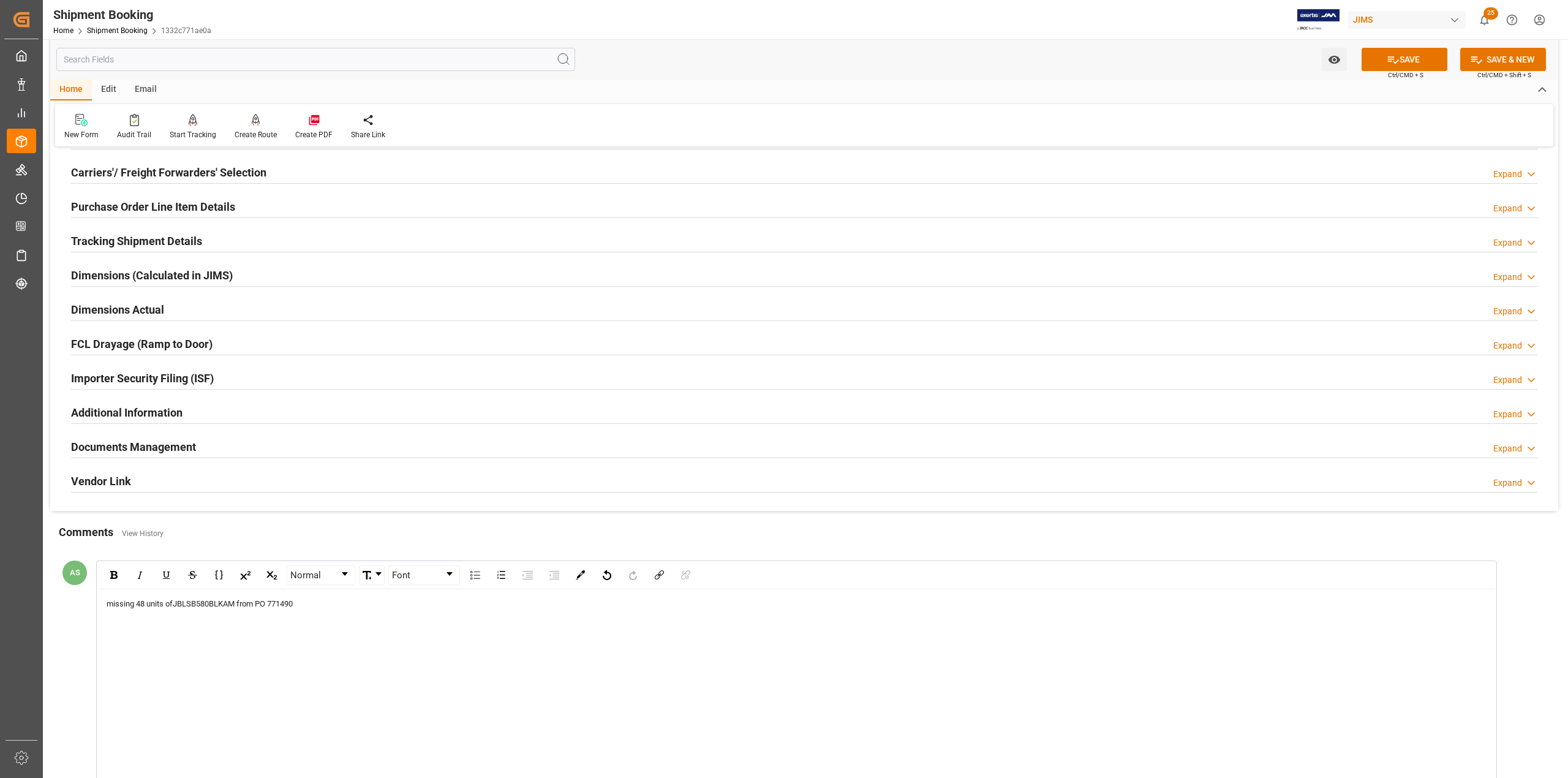
click at [172, 219] on span "missing 48 units of" at bounding box center [140, 604] width 66 height 9
drag, startPoint x: 326, startPoint y: 604, endPoint x: 96, endPoint y: 591, distance: 230.4
click at [96, 219] on div "Normal Font missing 48 units of JBLSB580BLKAM from PO 771490" at bounding box center [796, 673] width 1401 height 225
click at [163, 219] on img "rdw-inline-control" at bounding box center [167, 576] width 10 height 10
click at [107, 219] on div "rdw-inline-control" at bounding box center [114, 575] width 21 height 18
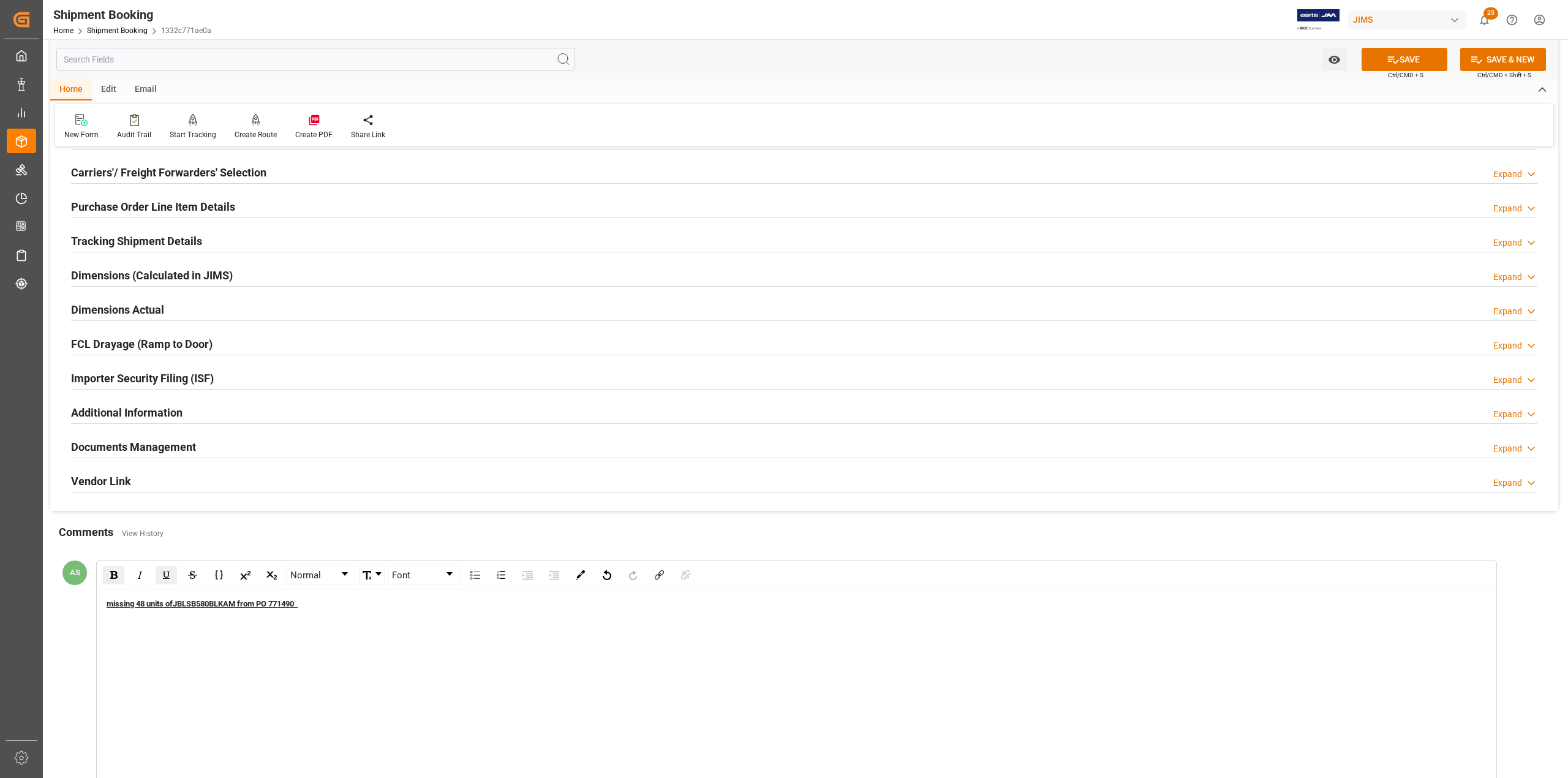
click at [358, 219] on div "missing 48 units of JBLSB580BLKAM from PO 771490" at bounding box center [797, 687] width 1399 height 195
click at [385, 58] on button "SAVE" at bounding box center [1405, 59] width 86 height 23
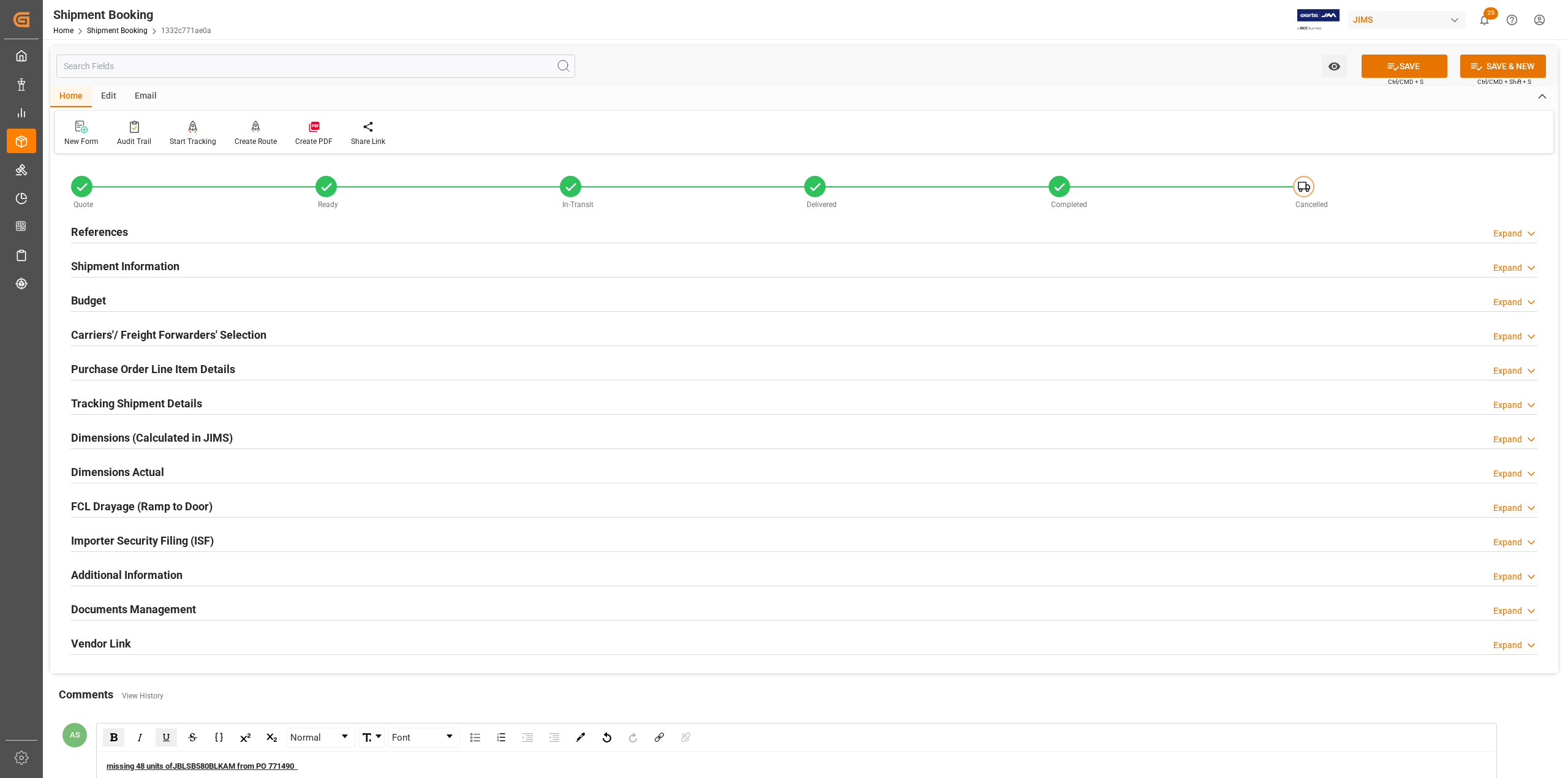
scroll to position [0, 0]
click at [114, 219] on h2 "References" at bounding box center [99, 233] width 57 height 17
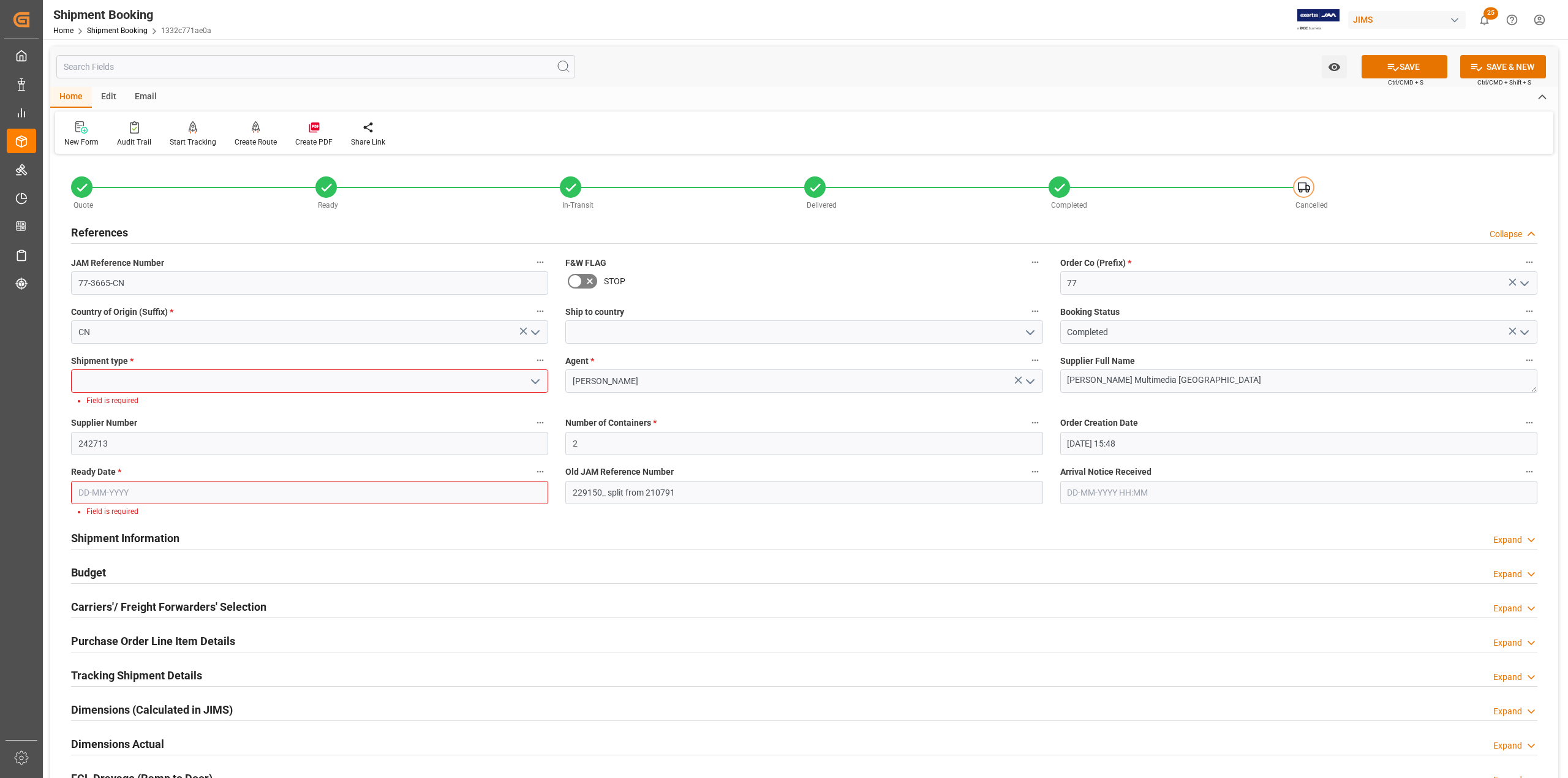
click at [385, 219] on icon "open menu" at bounding box center [535, 382] width 15 height 15
click at [385, 219] on div "FCL" at bounding box center [310, 435] width 476 height 27
type input "FCL"
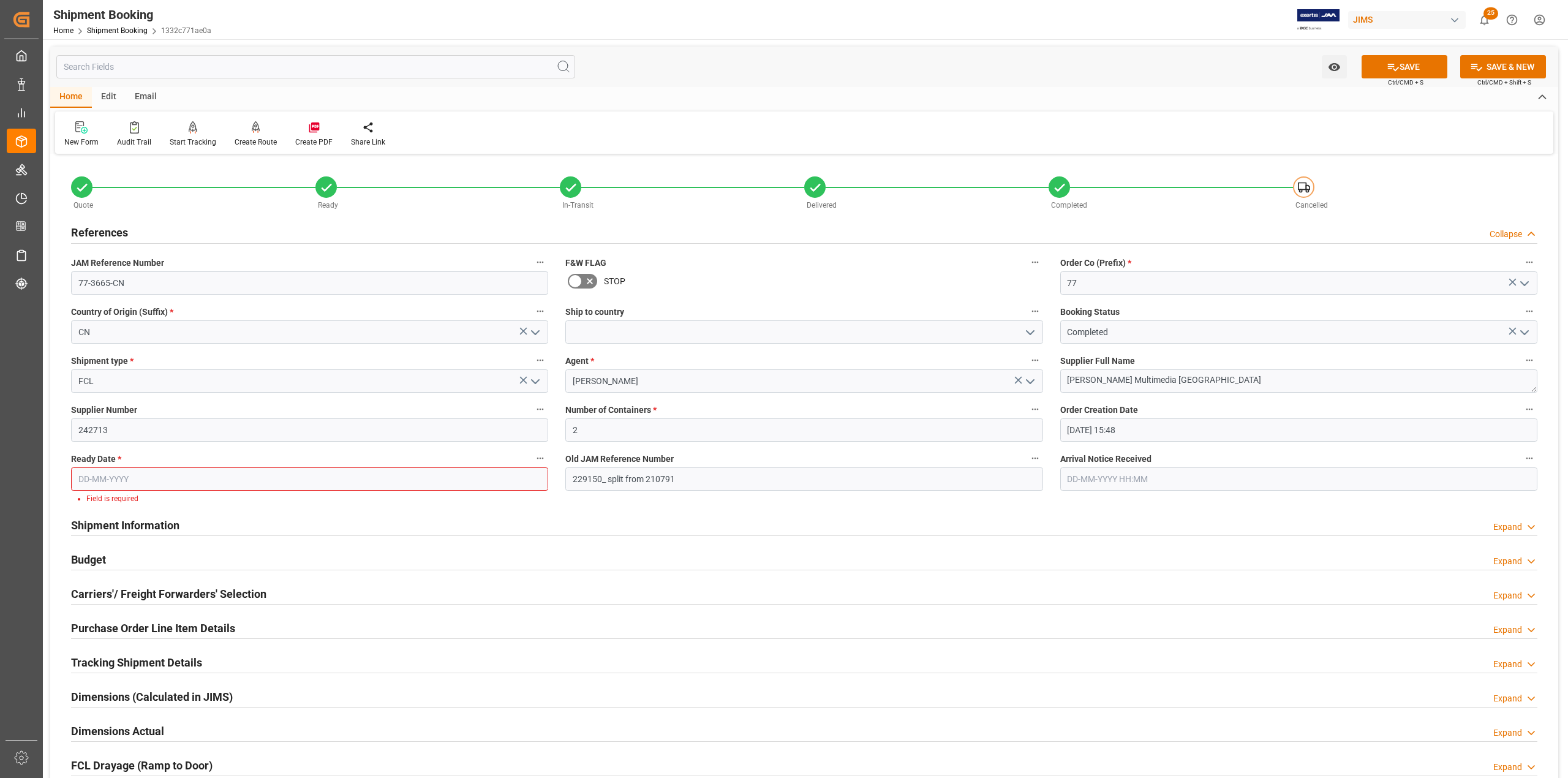
click at [385, 219] on input "text" at bounding box center [310, 479] width 477 height 23
click at [129, 219] on div "3" at bounding box center [135, 553] width 16 height 15
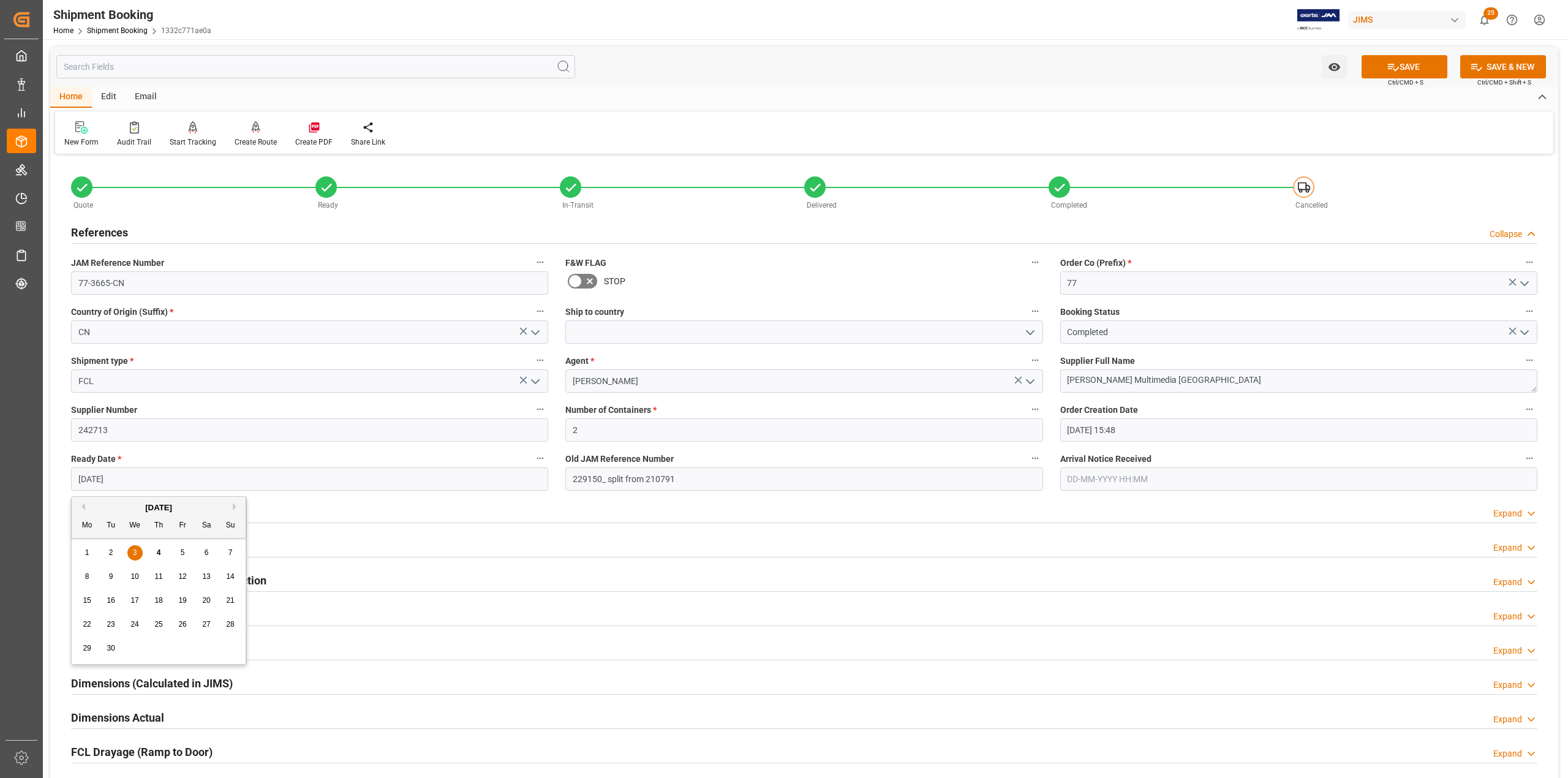
click at [97, 219] on input "[DATE]" at bounding box center [310, 479] width 477 height 23
type input "[DATE]"
click at [212, 219] on div "Ready Date * [DATE]" at bounding box center [310, 470] width 495 height 49
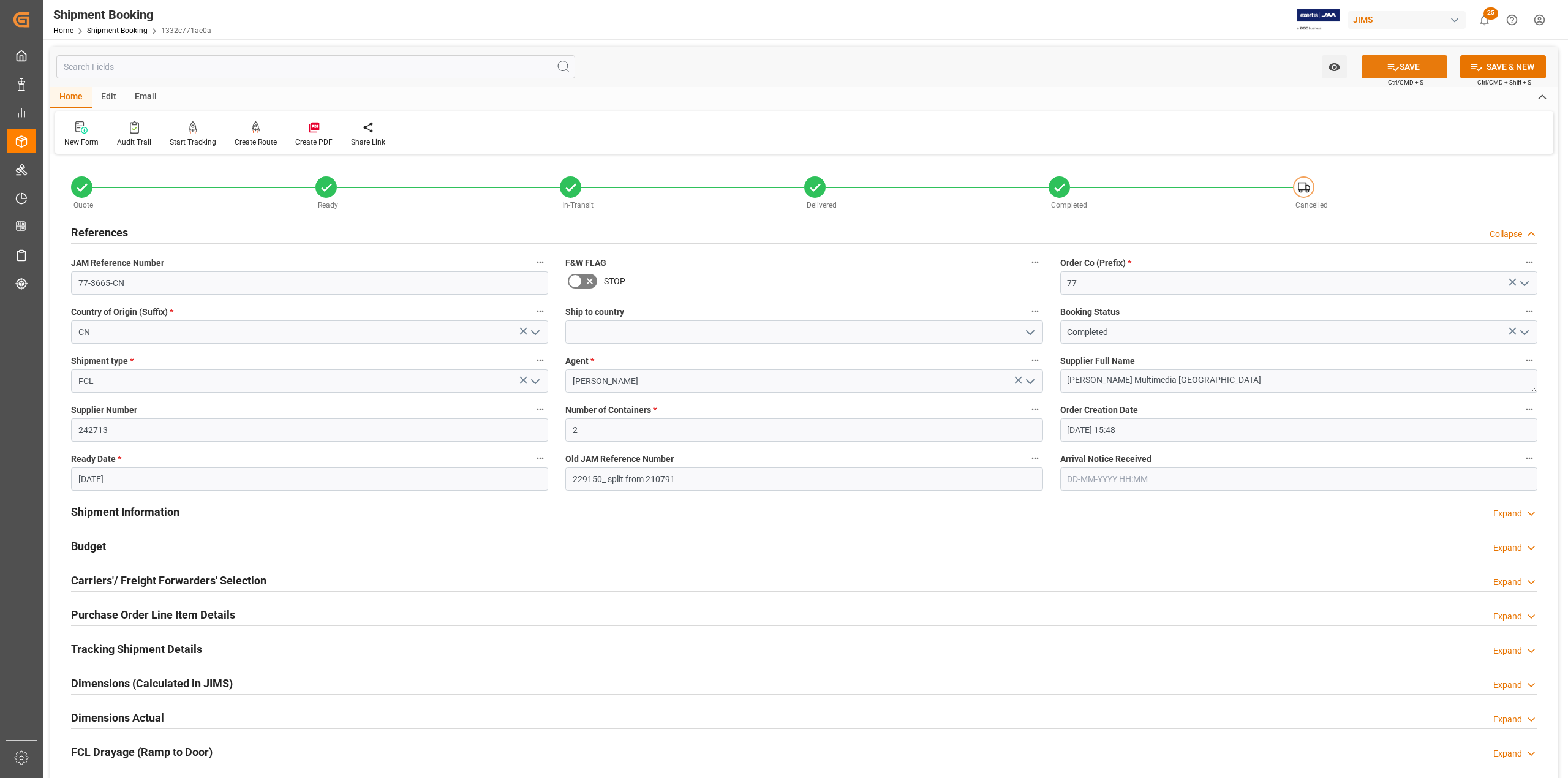
click at [385, 64] on icon at bounding box center [1394, 67] width 13 height 13
click at [385, 219] on polyline "open menu" at bounding box center [1030, 333] width 7 height 3
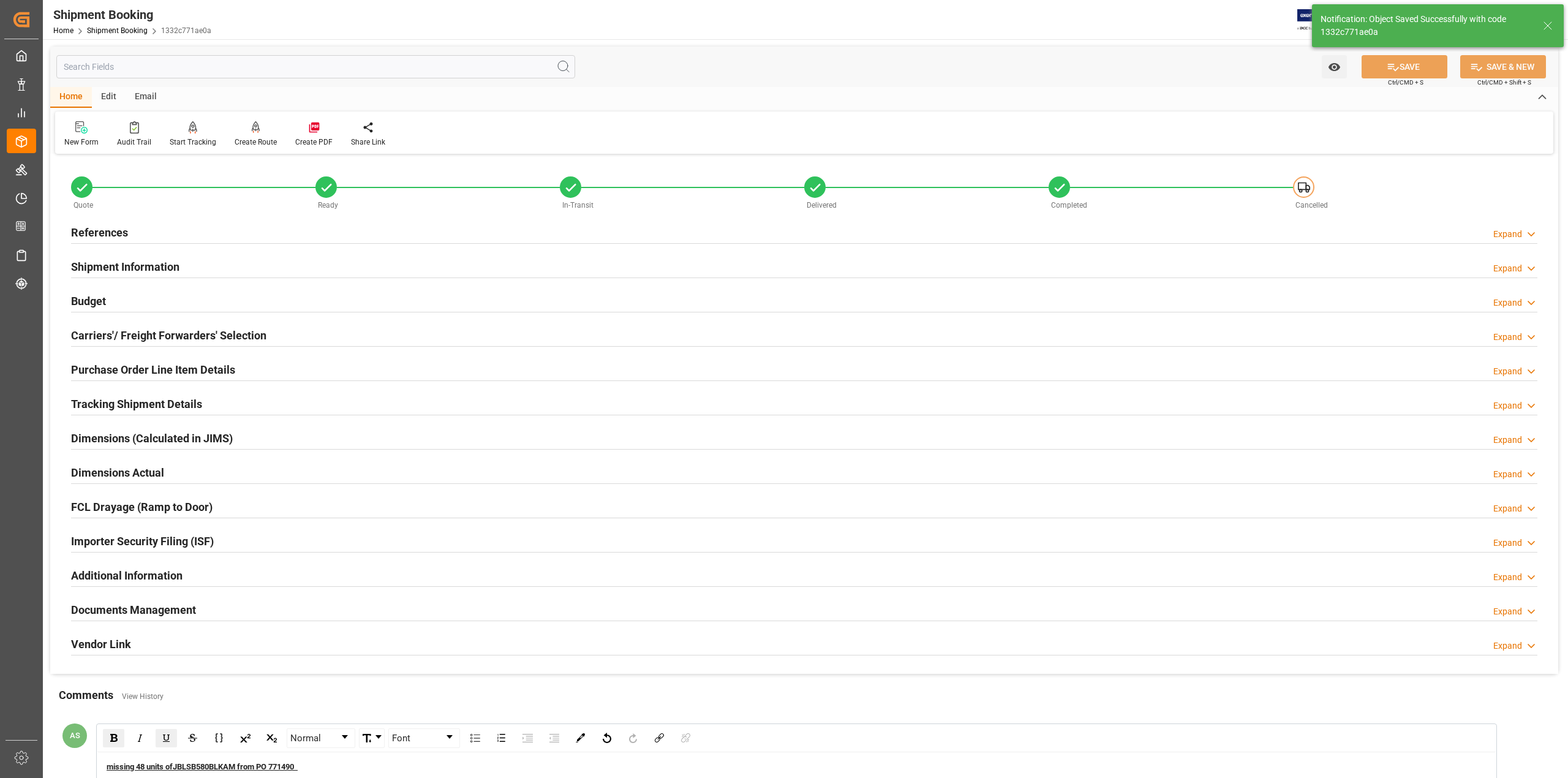
click at [118, 219] on h2 "References" at bounding box center [99, 233] width 57 height 17
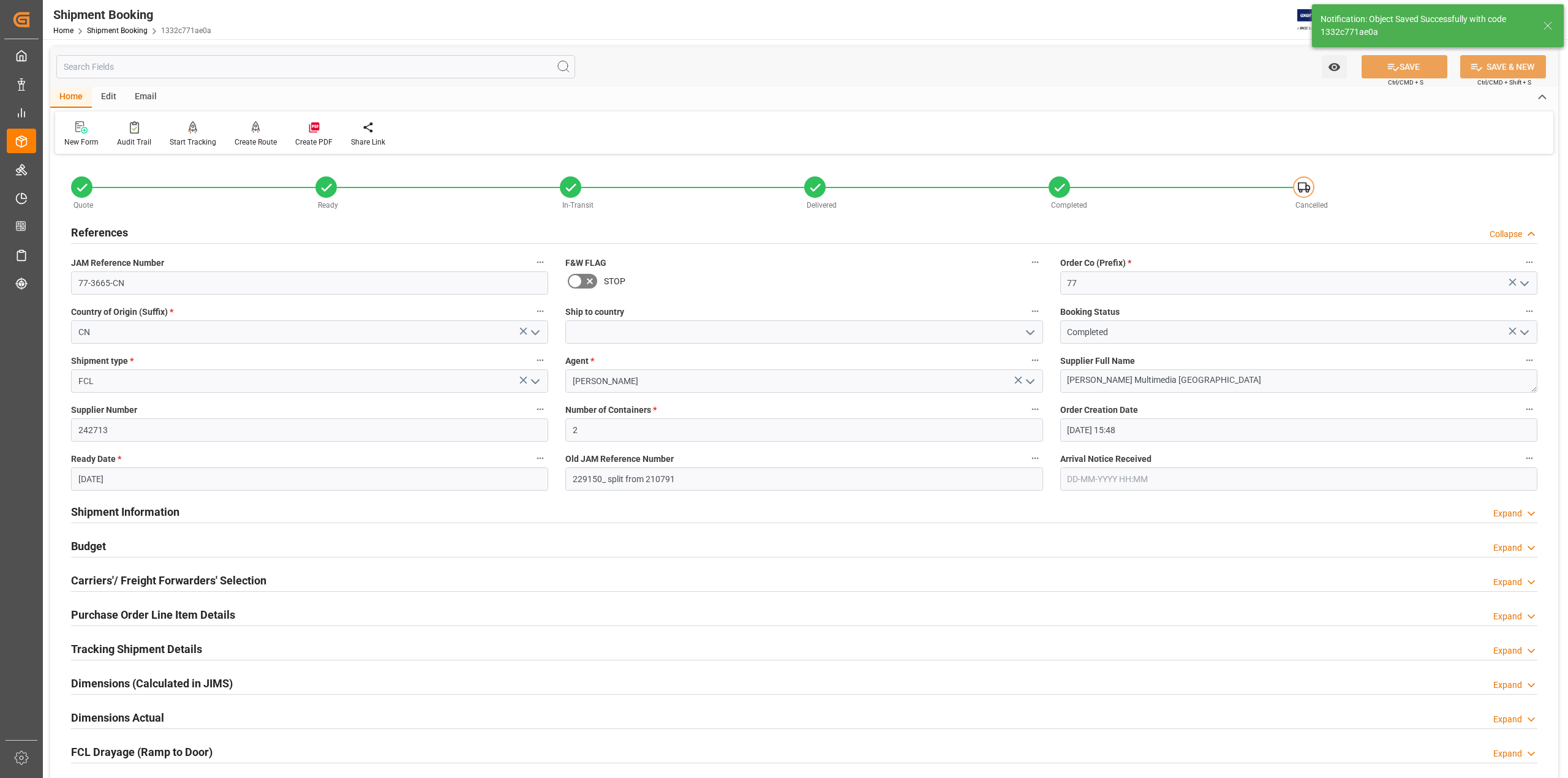
click at [385, 219] on icon "open menu" at bounding box center [1030, 333] width 15 height 15
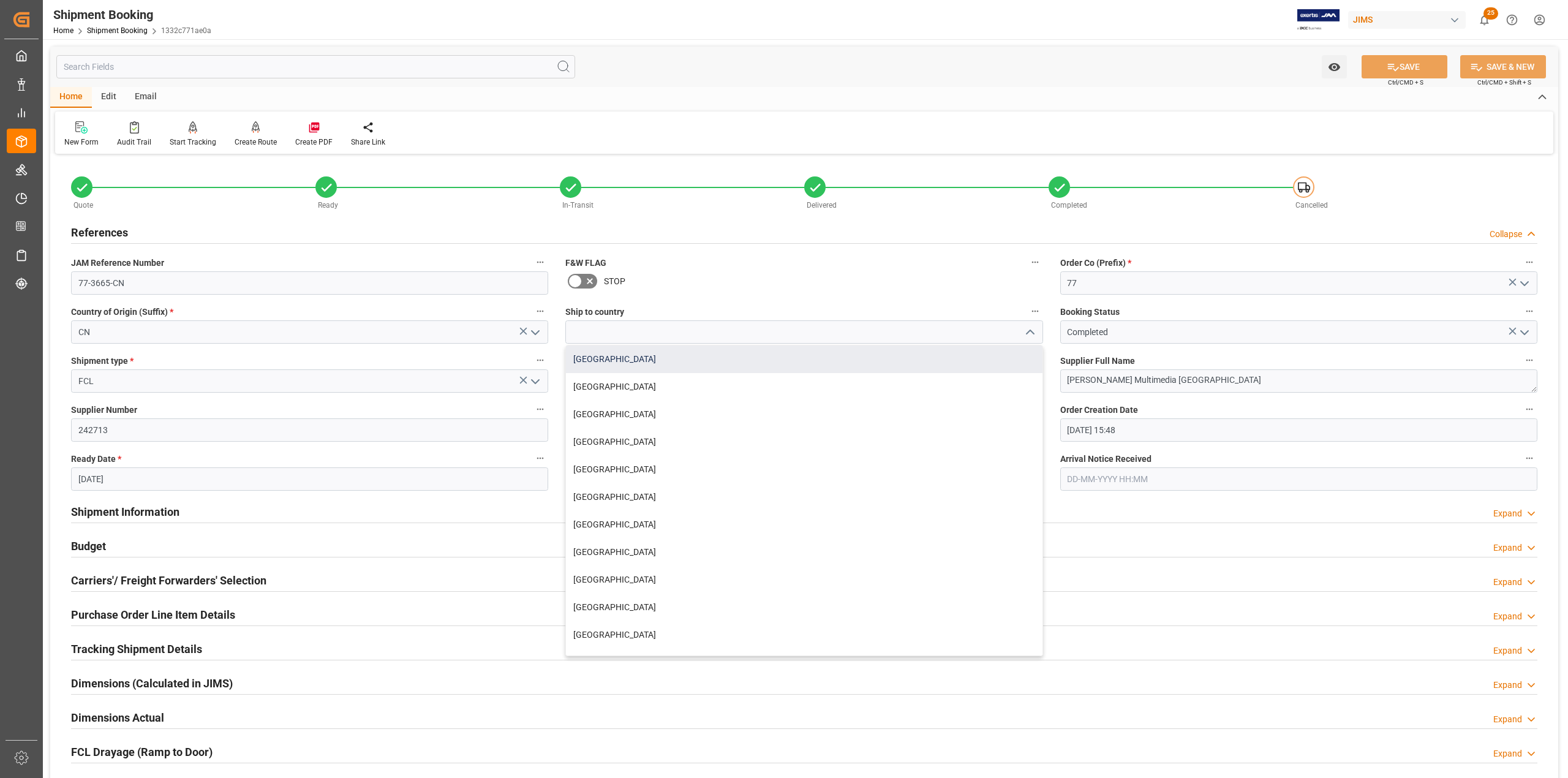
click at [385, 219] on div "[GEOGRAPHIC_DATA]" at bounding box center [803, 358] width 476 height 27
type input "[GEOGRAPHIC_DATA]"
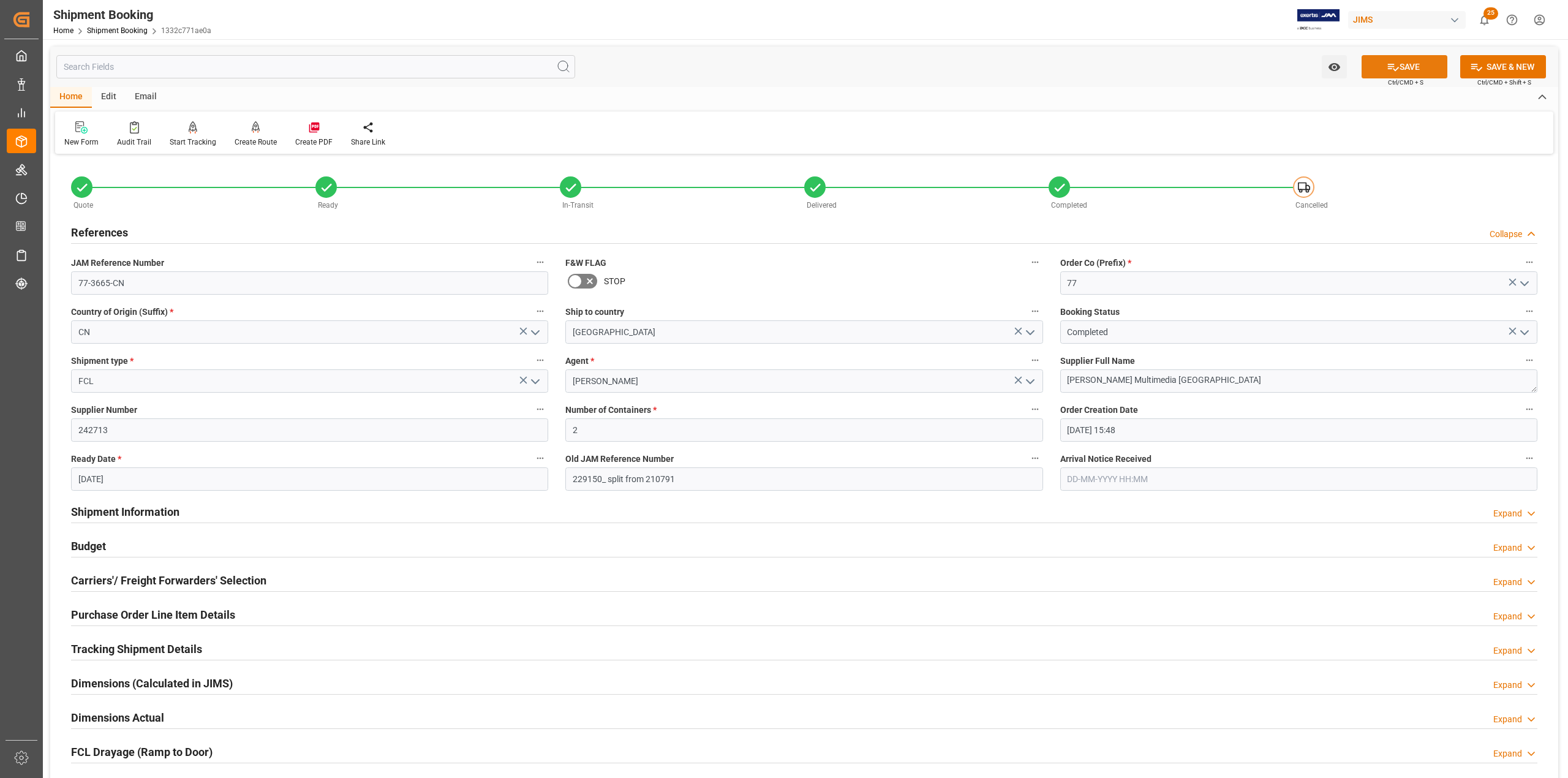
click at [385, 65] on button "SAVE" at bounding box center [1405, 67] width 86 height 23
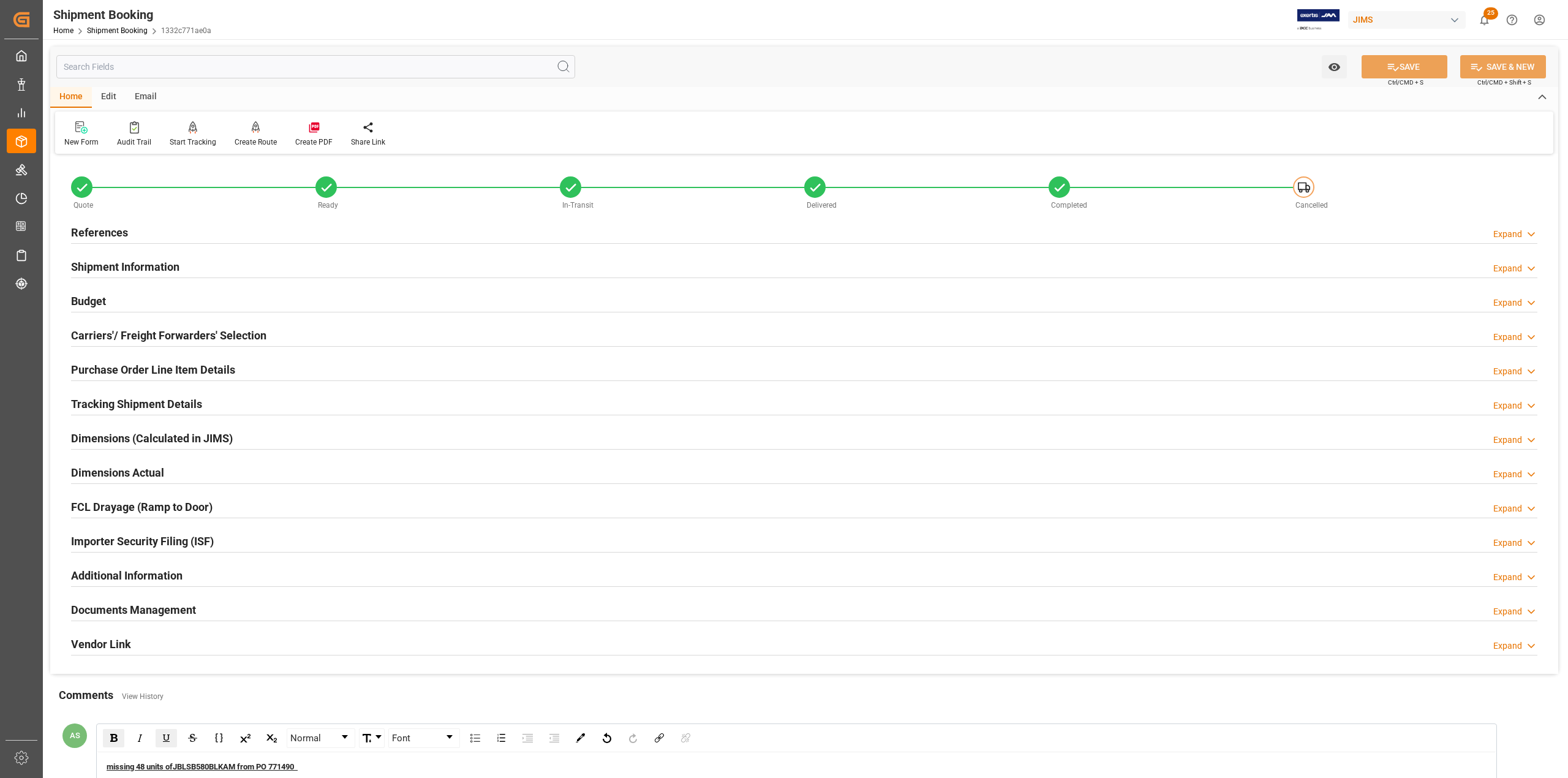
click at [112, 219] on h2 "References" at bounding box center [99, 233] width 57 height 17
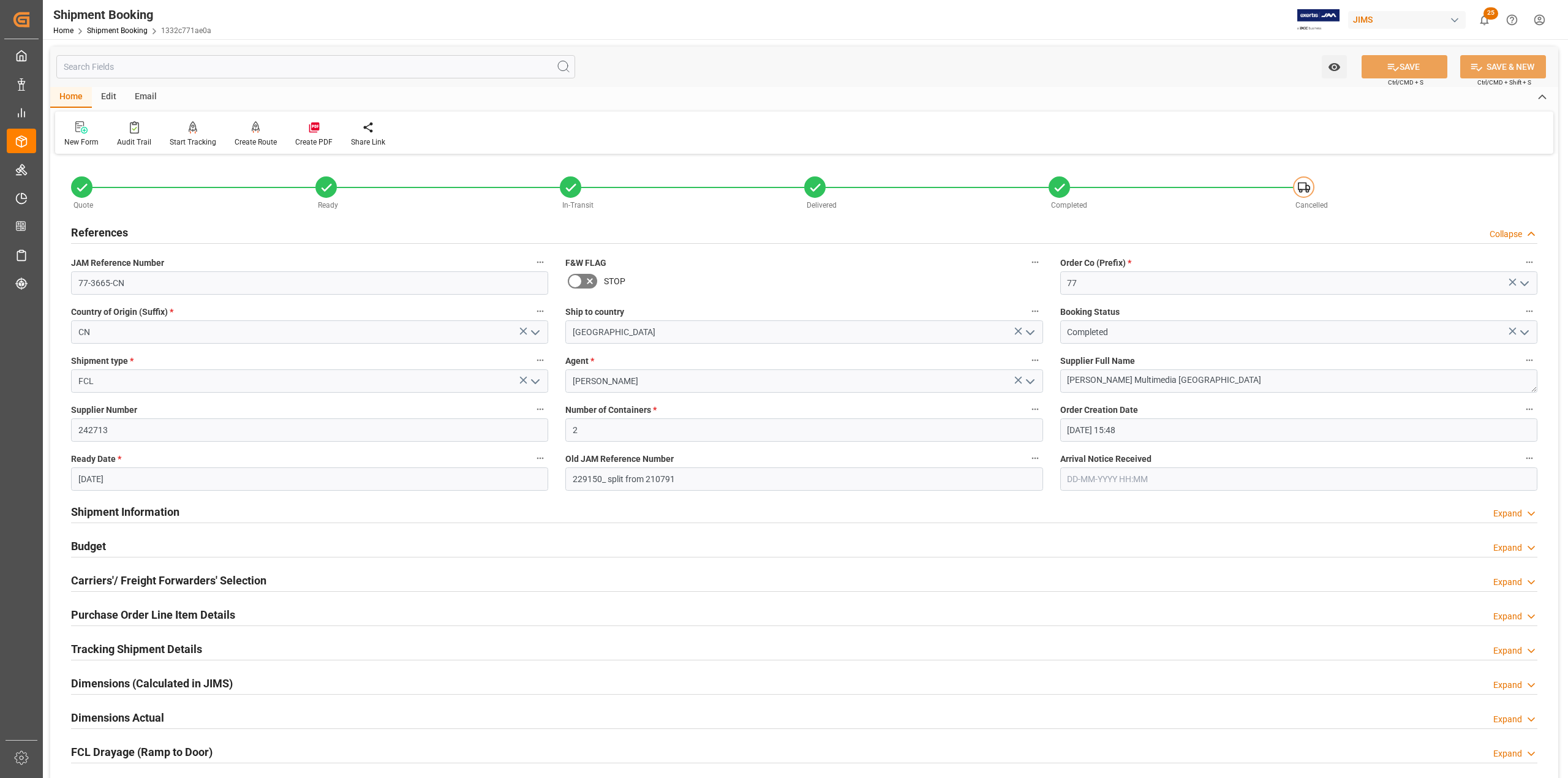
click at [115, 219] on h2 "Tracking Shipment Details" at bounding box center [136, 649] width 131 height 17
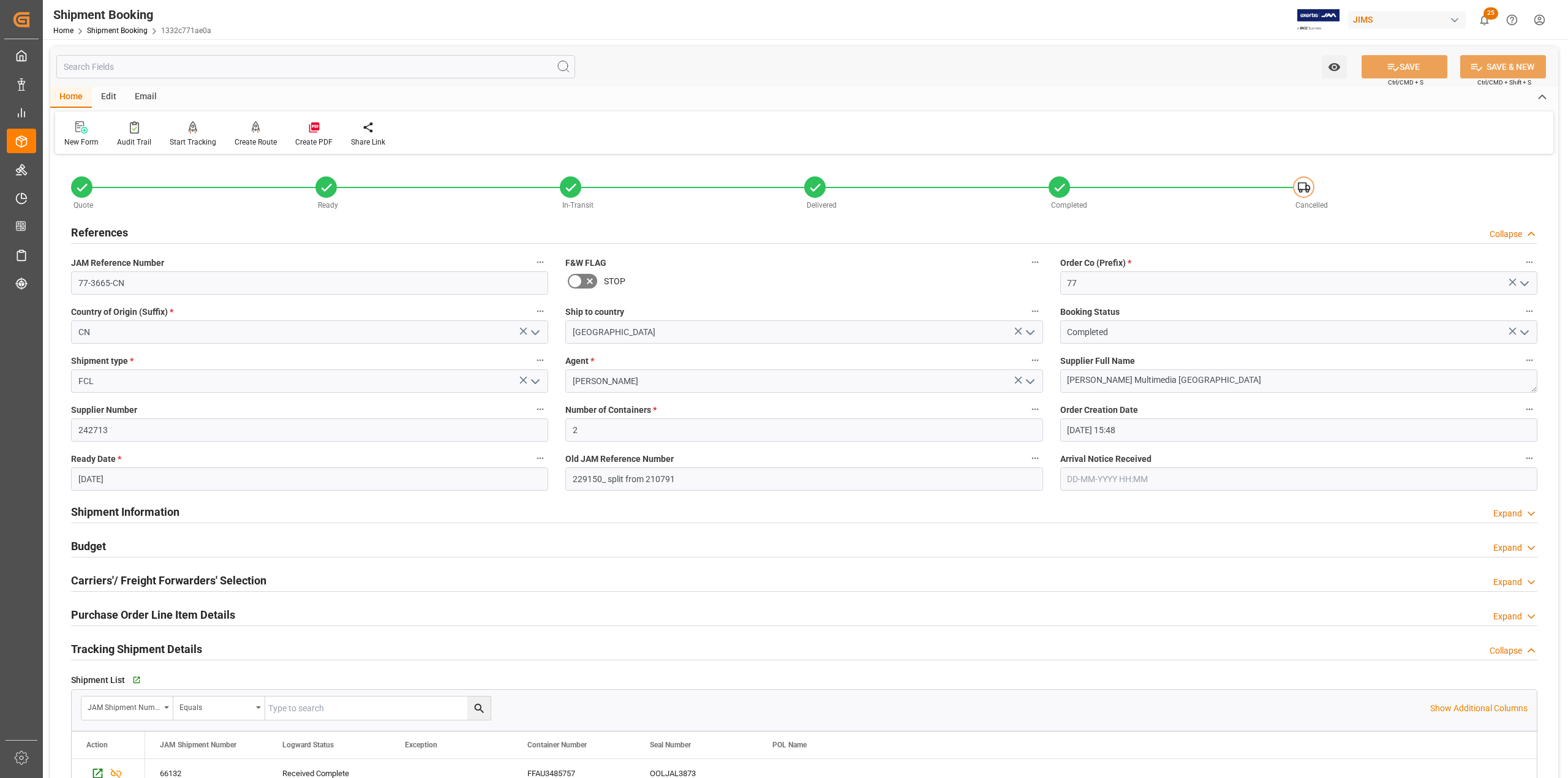
scroll to position [163, 0]
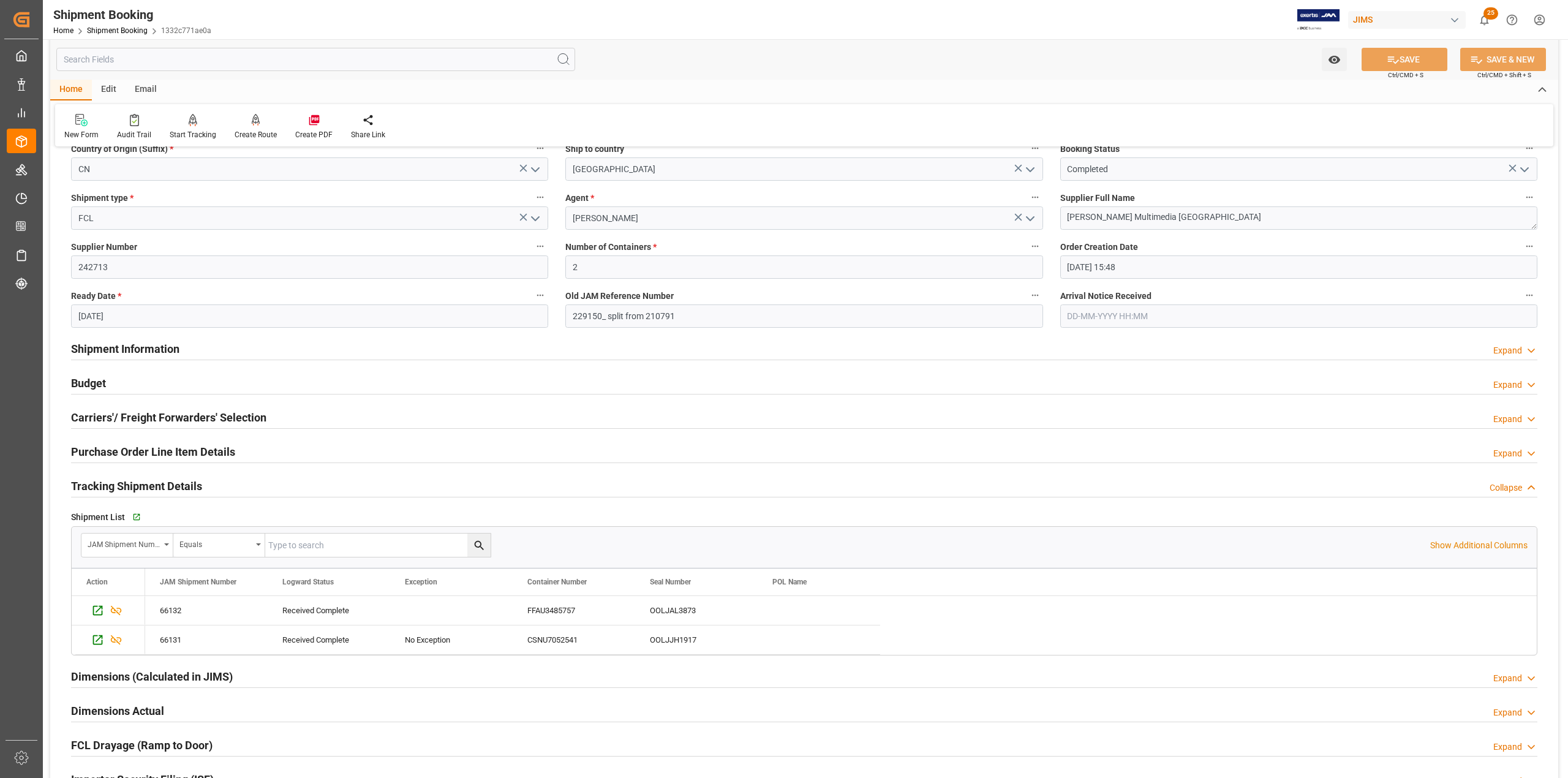
click at [148, 219] on h2 "Purchase Order Line Item Details" at bounding box center [153, 452] width 164 height 17
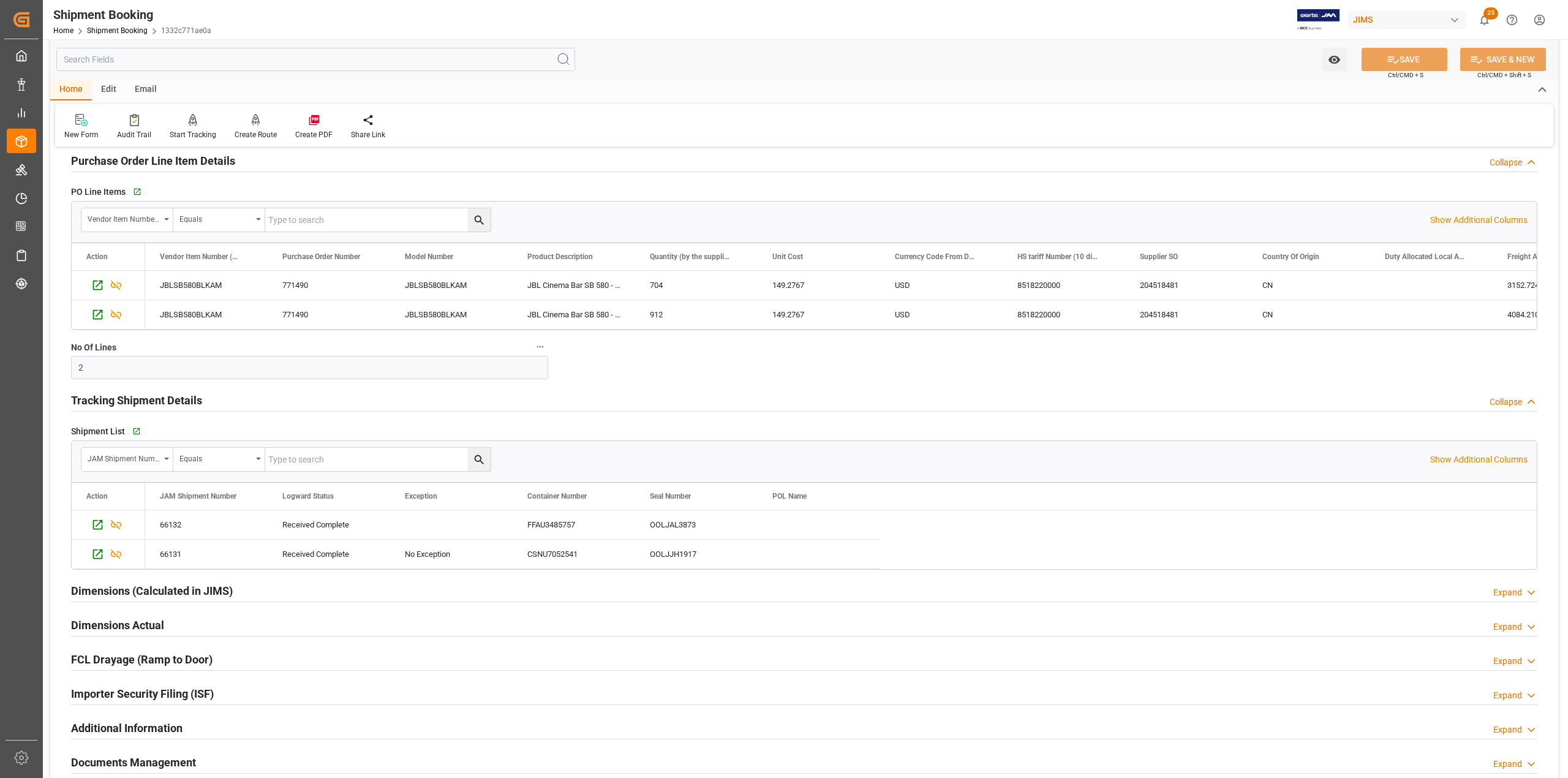
scroll to position [490, 0]
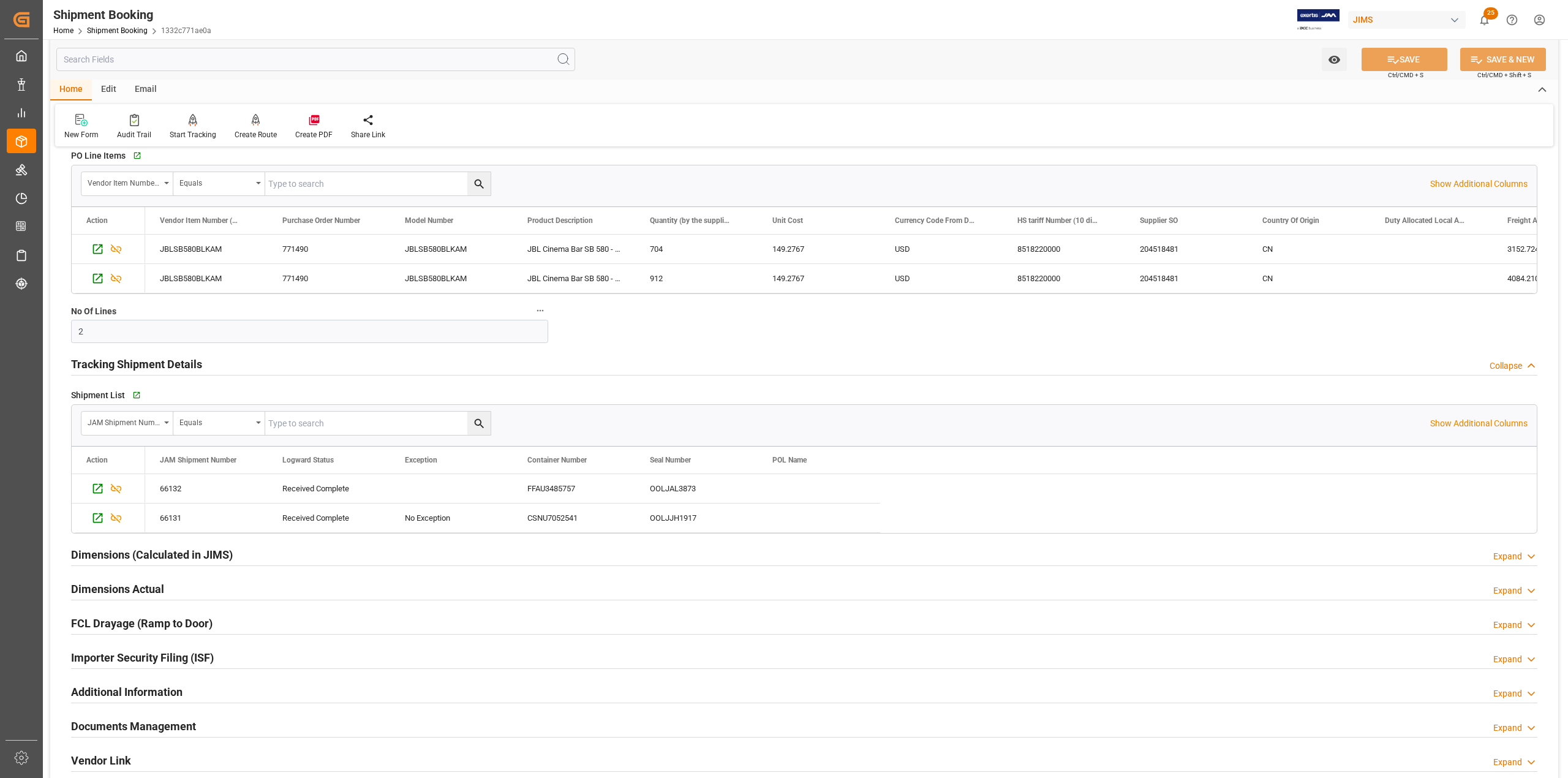
click at [116, 219] on h2 "Dimensions (Calculated in JIMS)" at bounding box center [152, 555] width 162 height 17
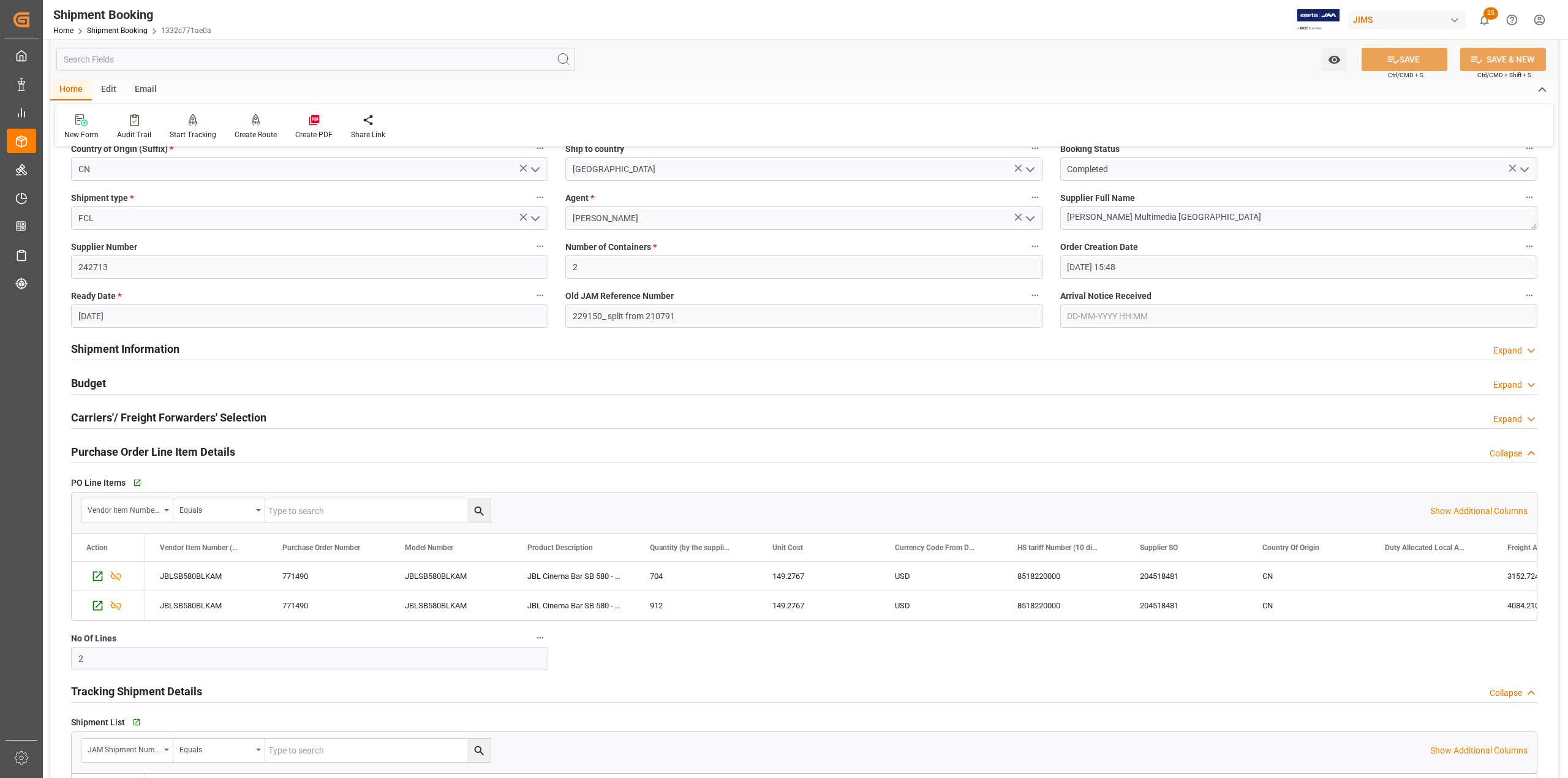
scroll to position [326, 0]
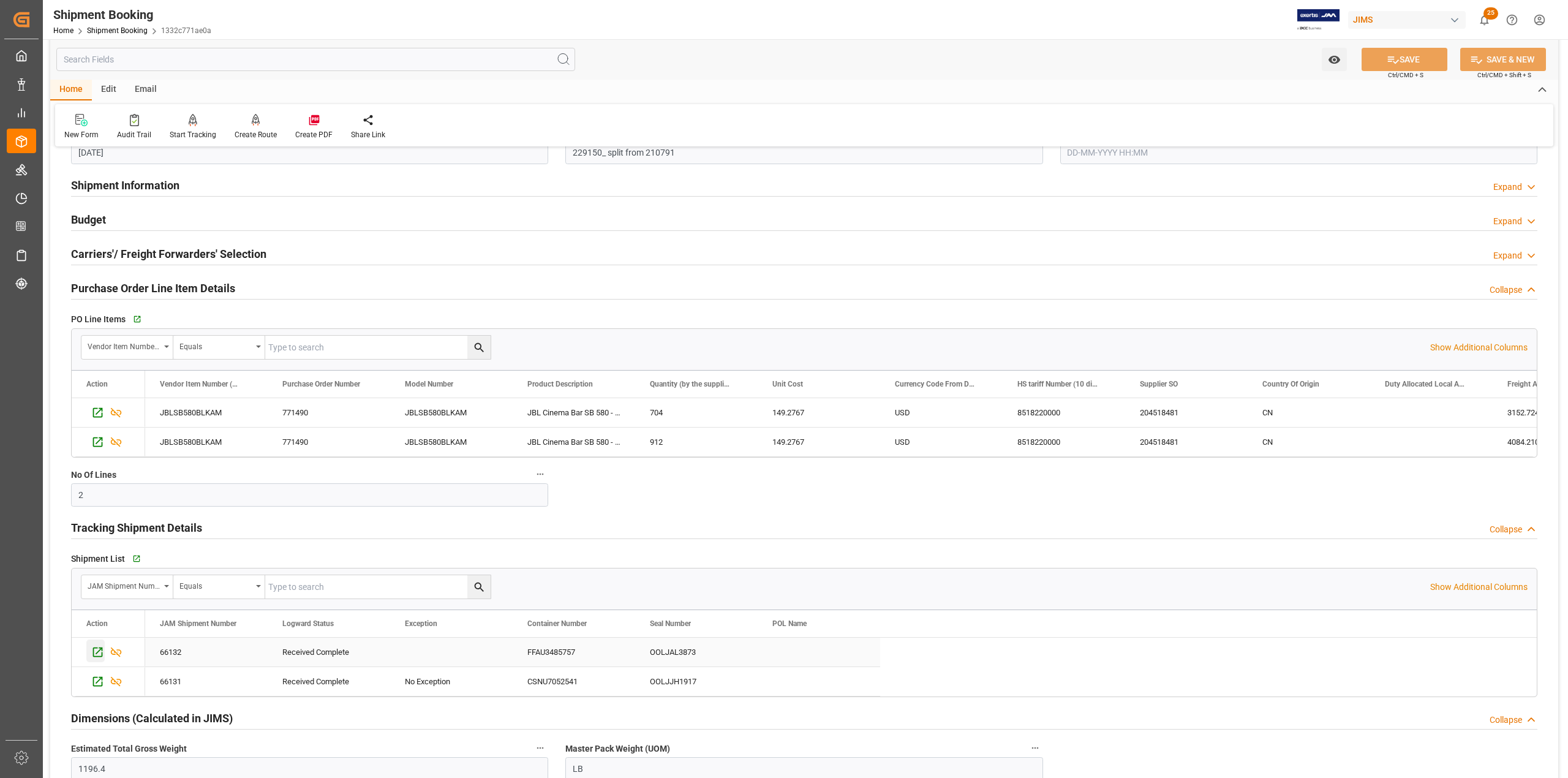
click at [96, 219] on icon "Press SPACE to select this row." at bounding box center [98, 652] width 13 height 13
